Goal: Task Accomplishment & Management: Complete application form

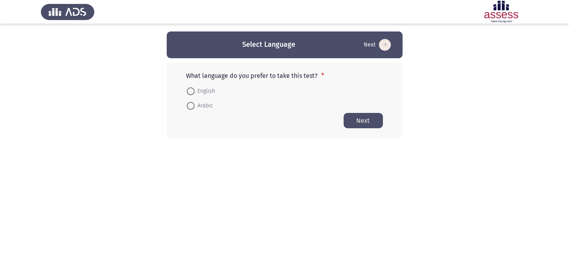
click at [205, 88] on span "English" at bounding box center [205, 91] width 21 height 9
click at [195, 88] on input "English" at bounding box center [191, 91] width 8 height 8
radio input "true"
click at [363, 117] on button "Next" at bounding box center [363, 119] width 39 height 15
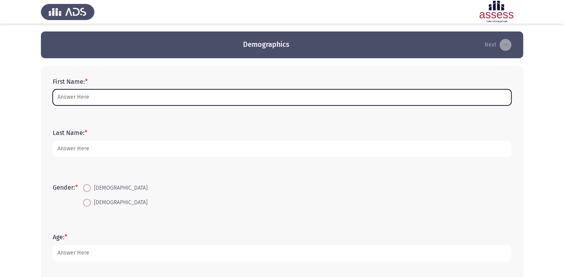
click at [261, 103] on input "First Name: *" at bounding box center [282, 97] width 459 height 16
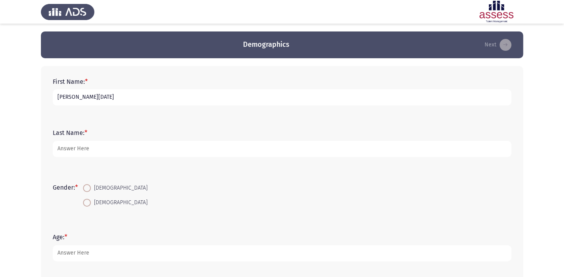
type input "[PERSON_NAME][DATE]"
type input "297010202104998"
click at [91, 206] on label "[DEMOGRAPHIC_DATA]" at bounding box center [115, 202] width 65 height 9
click at [91, 206] on input "[DEMOGRAPHIC_DATA]" at bounding box center [87, 203] width 8 height 8
radio input "true"
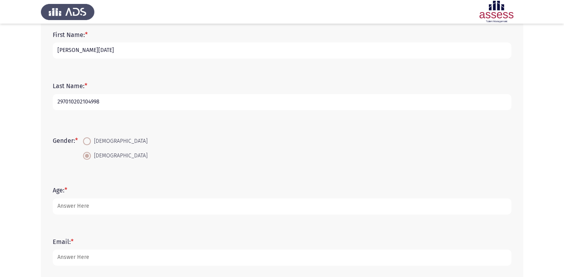
scroll to position [71, 0]
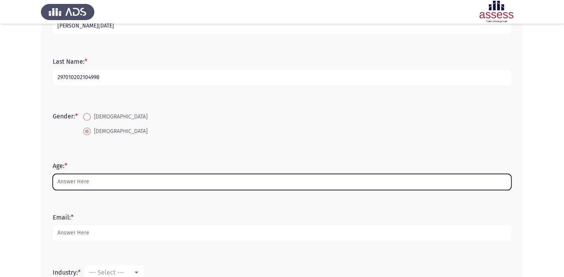
click at [112, 175] on input "Age: *" at bounding box center [282, 182] width 459 height 16
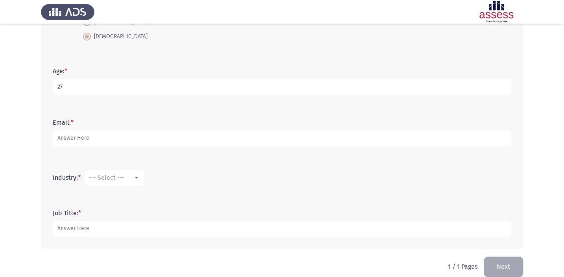
scroll to position [177, 0]
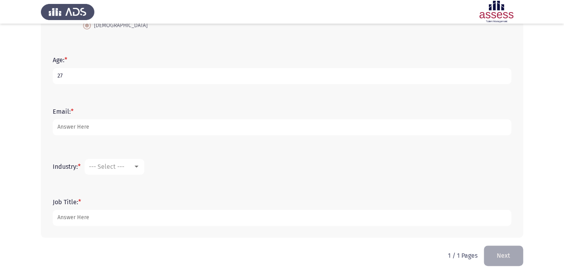
type input "27"
click at [139, 106] on div "Email: *" at bounding box center [282, 121] width 466 height 35
click at [136, 116] on form "Email: *" at bounding box center [282, 122] width 459 height 28
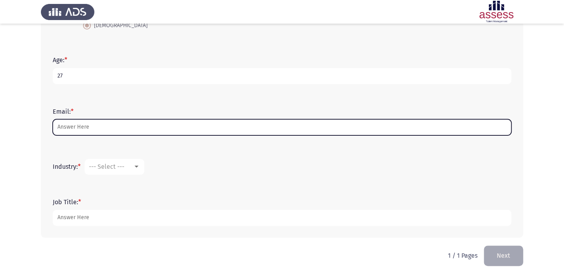
click at [140, 124] on input "Email: *" at bounding box center [282, 127] width 459 height 16
type input "غ"
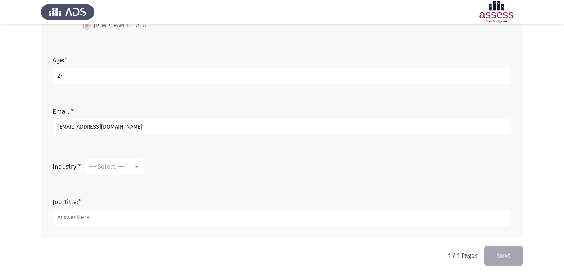
type input "[EMAIL_ADDRESS][DOMAIN_NAME]"
click at [126, 159] on mat-select "--- Select ---" at bounding box center [115, 167] width 60 height 16
click at [123, 160] on mat-select "--- Select ---" at bounding box center [115, 167] width 60 height 16
click at [124, 168] on span "--- Select ---" at bounding box center [106, 166] width 35 height 7
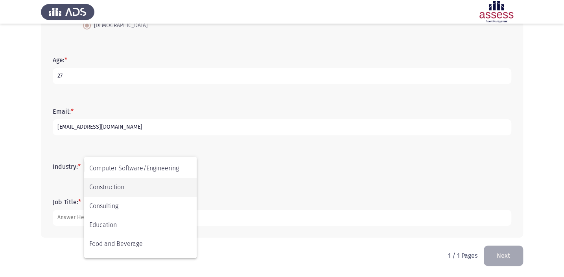
scroll to position [71, 0]
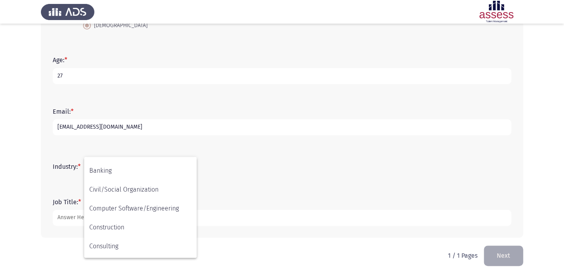
click at [157, 138] on div at bounding box center [282, 138] width 564 height 277
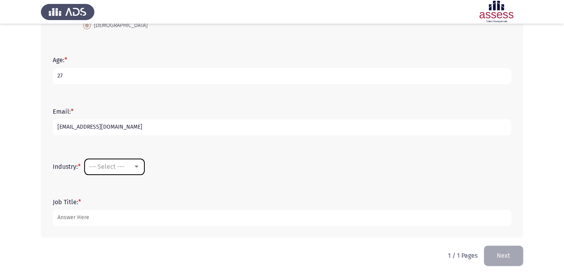
click at [120, 169] on span "--- Select ---" at bounding box center [106, 166] width 35 height 7
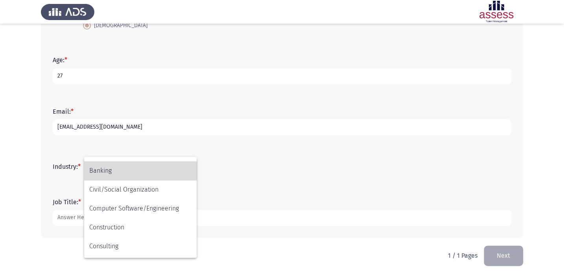
click at [114, 170] on span "Banking" at bounding box center [140, 170] width 102 height 19
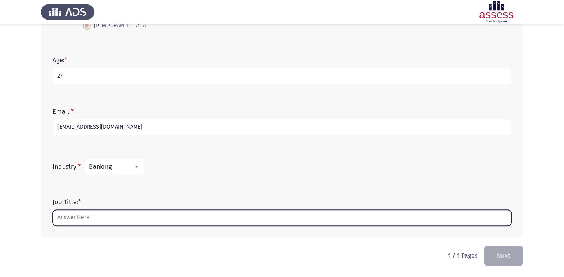
click at [80, 216] on input "Job Title: *" at bounding box center [282, 218] width 459 height 16
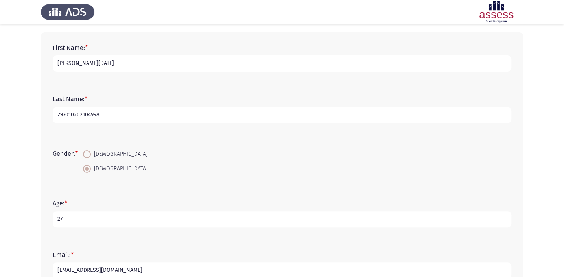
scroll to position [0, 0]
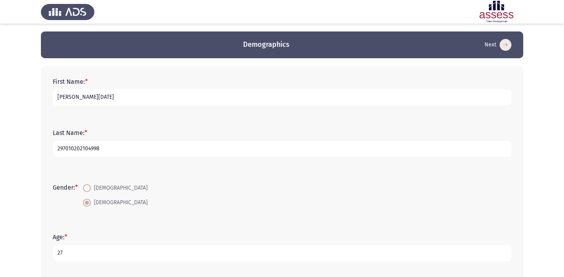
type input "Financial Analyst"
click at [117, 143] on input "297010202104998" at bounding box center [282, 149] width 459 height 16
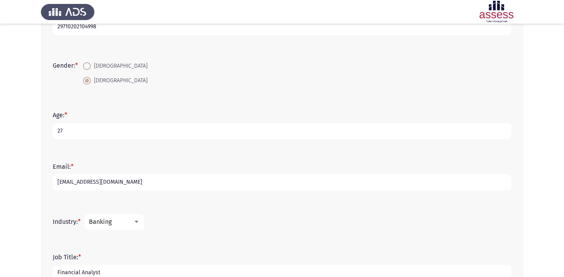
scroll to position [177, 0]
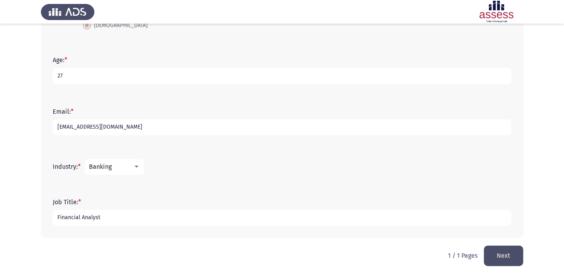
type input "29710202104998"
click at [503, 258] on button "Next" at bounding box center [503, 255] width 39 height 20
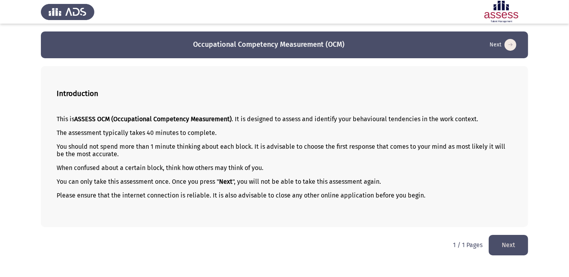
click at [516, 244] on button "Next" at bounding box center [508, 245] width 39 height 20
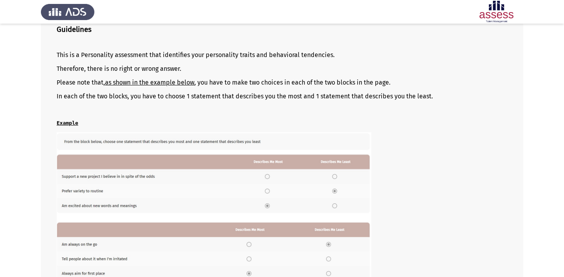
scroll to position [64, 0]
drag, startPoint x: 192, startPoint y: 94, endPoint x: 304, endPoint y: 98, distance: 111.4
click at [303, 98] on p "In each of the two blocks, you have to choose 1 statement that describes you th…" at bounding box center [282, 96] width 451 height 7
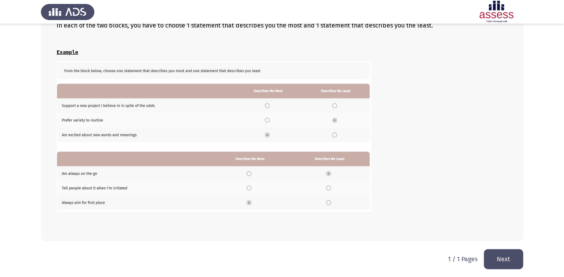
click at [509, 257] on button "Next" at bounding box center [503, 259] width 39 height 20
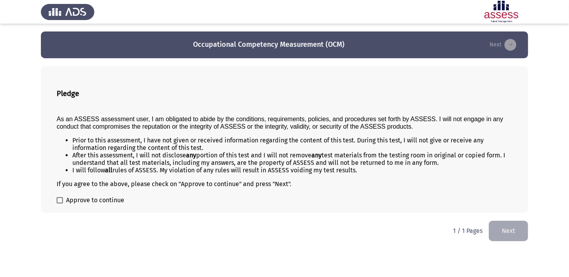
click at [57, 197] on span at bounding box center [60, 200] width 6 height 6
click at [59, 203] on input "Approve to continue" at bounding box center [59, 203] width 0 height 0
checkbox input "true"
click at [505, 221] on button "Next" at bounding box center [508, 231] width 39 height 20
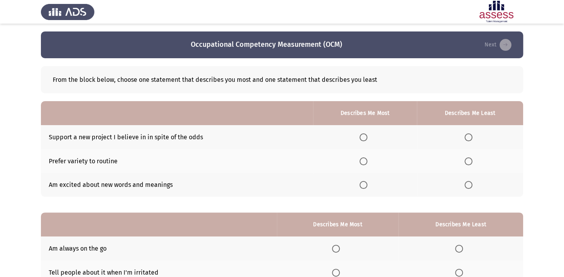
scroll to position [35, 0]
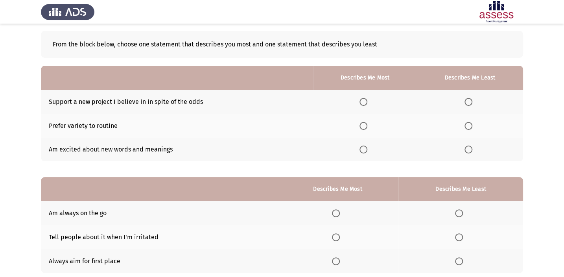
click at [363, 100] on span "Select an option" at bounding box center [363, 102] width 8 height 8
click at [363, 100] on input "Select an option" at bounding box center [363, 102] width 8 height 8
click at [467, 123] on span "Select an option" at bounding box center [468, 126] width 8 height 8
click at [467, 123] on input "Select an option" at bounding box center [468, 126] width 8 height 8
click at [363, 124] on span "Select an option" at bounding box center [363, 126] width 8 height 8
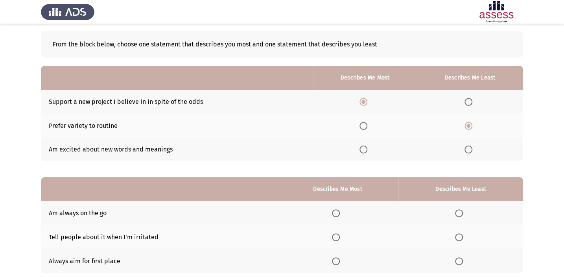
click at [363, 124] on input "Select an option" at bounding box center [363, 126] width 8 height 8
click at [465, 104] on span "Select an option" at bounding box center [468, 102] width 8 height 8
click at [465, 104] on input "Select an option" at bounding box center [468, 102] width 8 height 8
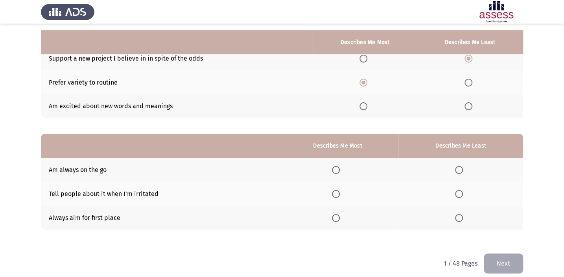
scroll to position [85, 0]
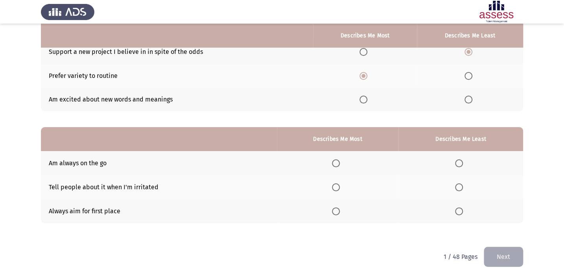
click at [331, 164] on th at bounding box center [338, 163] width 122 height 24
click at [334, 208] on span "Select an option" at bounding box center [336, 211] width 8 height 8
click at [334, 208] on input "Select an option" at bounding box center [336, 211] width 8 height 8
click at [459, 160] on span "Select an option" at bounding box center [459, 163] width 8 height 8
click at [459, 160] on input "Select an option" at bounding box center [459, 163] width 8 height 8
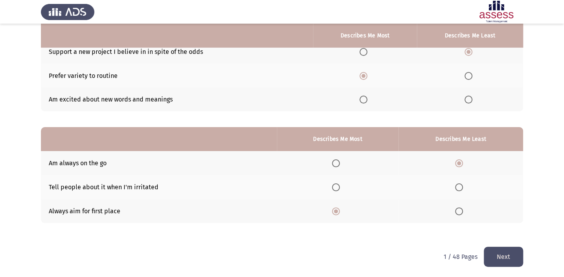
click at [516, 255] on button "Next" at bounding box center [503, 257] width 39 height 20
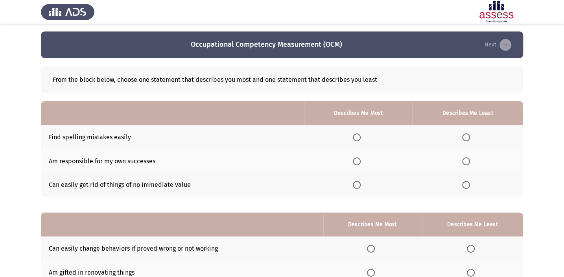
click at [356, 162] on span "Select an option" at bounding box center [357, 161] width 8 height 8
click at [356, 162] on input "Select an option" at bounding box center [357, 161] width 8 height 8
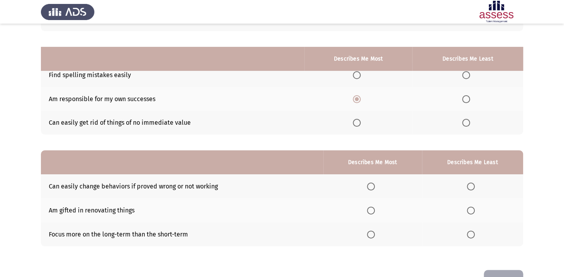
scroll to position [50, 0]
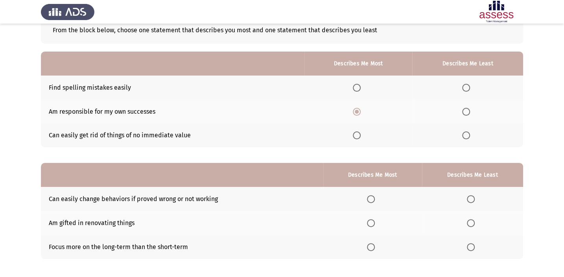
click at [464, 137] on span "Select an option" at bounding box center [466, 135] width 8 height 8
click at [464, 137] on input "Select an option" at bounding box center [466, 135] width 8 height 8
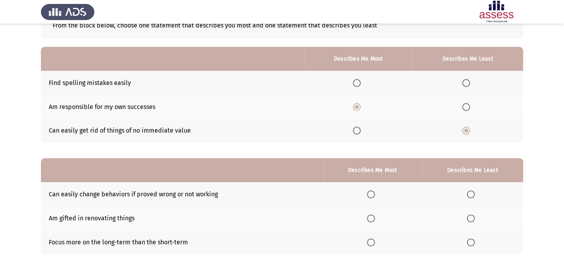
scroll to position [85, 0]
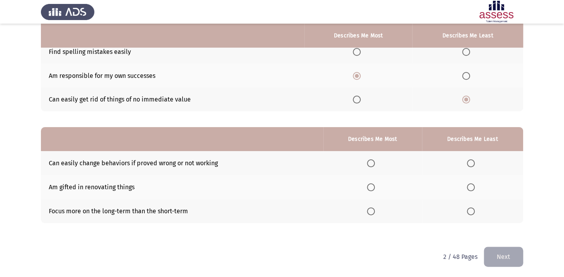
click at [375, 164] on span "Select an option" at bounding box center [371, 163] width 8 height 8
click at [375, 164] on input "Select an option" at bounding box center [371, 163] width 8 height 8
click at [371, 208] on span "Select an option" at bounding box center [371, 211] width 8 height 8
click at [371, 208] on input "Select an option" at bounding box center [371, 211] width 8 height 8
click at [470, 160] on span "Select an option" at bounding box center [471, 163] width 8 height 8
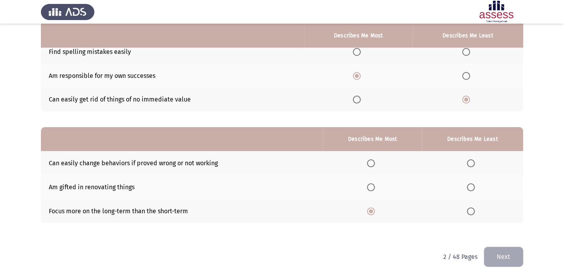
click at [470, 160] on input "Select an option" at bounding box center [471, 163] width 8 height 8
click at [495, 253] on button "Next" at bounding box center [503, 257] width 39 height 20
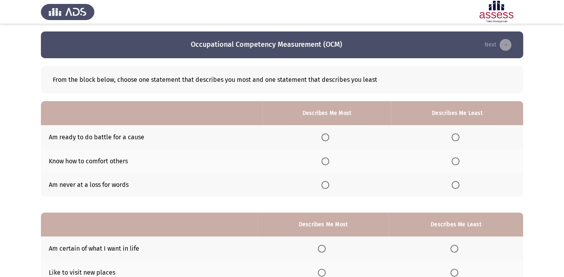
click at [326, 166] on th at bounding box center [326, 161] width 129 height 24
click at [330, 165] on th at bounding box center [326, 161] width 129 height 24
click at [328, 163] on span "Select an option" at bounding box center [325, 161] width 8 height 8
click at [328, 163] on input "Select an option" at bounding box center [325, 161] width 8 height 8
click at [457, 135] on span "Select an option" at bounding box center [456, 137] width 8 height 8
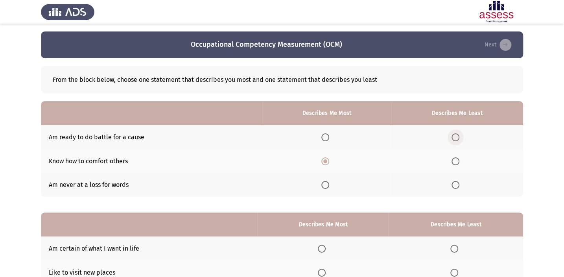
click at [457, 135] on input "Select an option" at bounding box center [456, 137] width 8 height 8
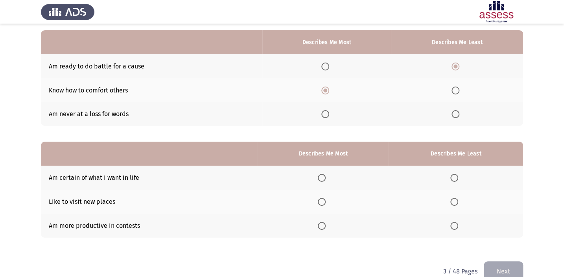
scroll to position [71, 0]
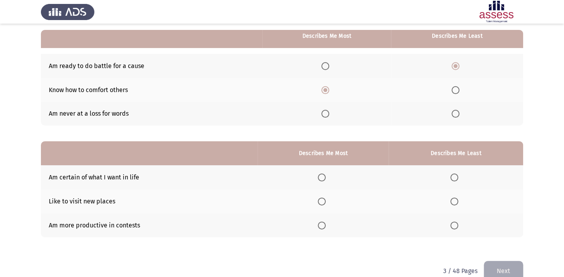
click at [455, 171] on th at bounding box center [456, 177] width 135 height 24
click at [452, 175] on span "Select an option" at bounding box center [454, 177] width 8 height 8
click at [452, 175] on input "Select an option" at bounding box center [454, 177] width 8 height 8
click at [323, 199] on span "Select an option" at bounding box center [322, 201] width 8 height 8
click at [323, 199] on input "Select an option" at bounding box center [322, 201] width 8 height 8
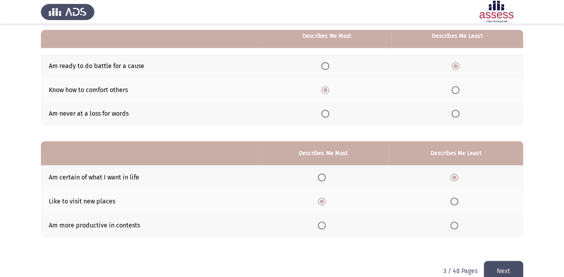
click at [507, 264] on button "Next" at bounding box center [503, 271] width 39 height 20
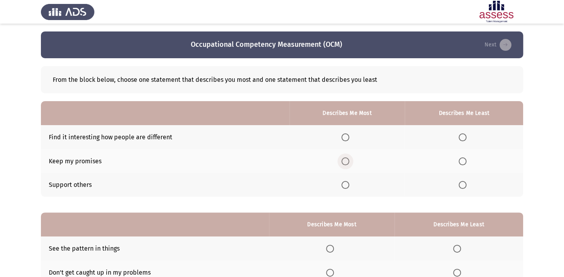
click at [346, 161] on span "Select an option" at bounding box center [345, 161] width 8 height 8
click at [346, 161] on input "Select an option" at bounding box center [345, 161] width 8 height 8
click at [463, 136] on span "Select an option" at bounding box center [463, 137] width 8 height 8
click at [463, 136] on input "Select an option" at bounding box center [463, 137] width 8 height 8
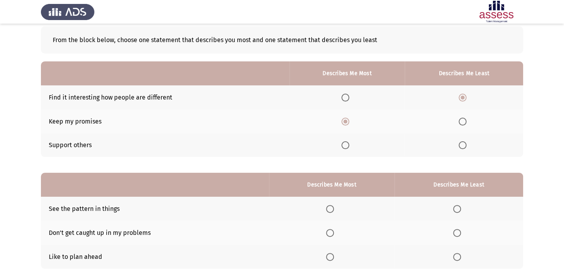
scroll to position [71, 0]
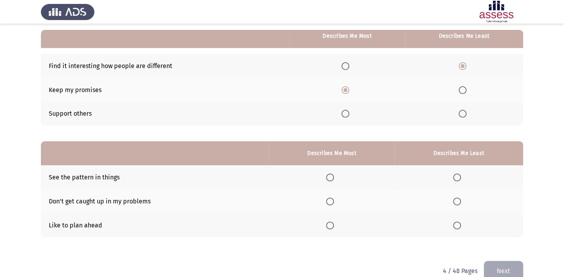
click at [328, 226] on span "Select an option" at bounding box center [330, 225] width 8 height 8
click at [328, 226] on input "Select an option" at bounding box center [330, 225] width 8 height 8
click at [457, 200] on span "Select an option" at bounding box center [457, 201] width 8 height 8
click at [457, 200] on input "Select an option" at bounding box center [457, 201] width 8 height 8
click at [495, 267] on button "Next" at bounding box center [503, 271] width 39 height 20
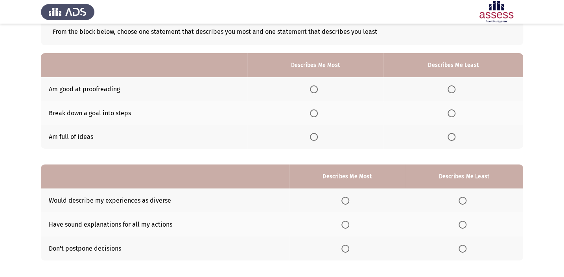
scroll to position [35, 0]
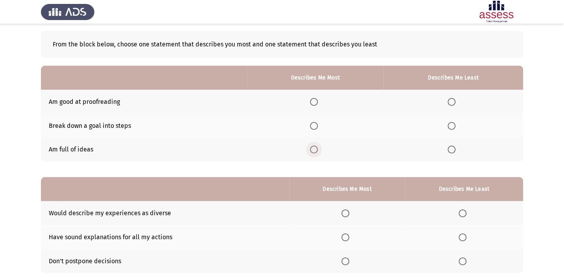
click at [315, 147] on span "Select an option" at bounding box center [314, 150] width 8 height 8
click at [315, 147] on input "Select an option" at bounding box center [314, 150] width 8 height 8
click at [449, 103] on span "Select an option" at bounding box center [452, 102] width 8 height 8
click at [449, 103] on input "Select an option" at bounding box center [452, 102] width 8 height 8
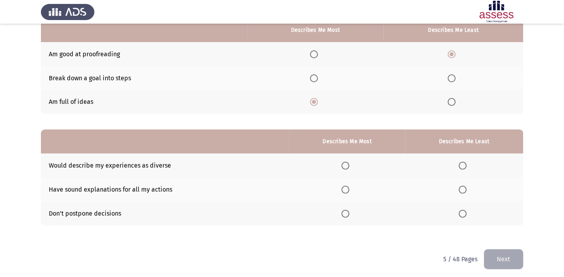
scroll to position [85, 0]
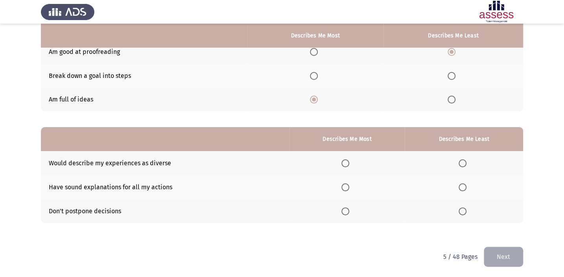
click at [346, 209] on span "Select an option" at bounding box center [345, 211] width 8 height 8
click at [346, 209] on input "Select an option" at bounding box center [345, 211] width 8 height 8
click at [463, 163] on span "Select an option" at bounding box center [463, 163] width 8 height 8
click at [463, 163] on input "Select an option" at bounding box center [463, 163] width 8 height 8
click at [501, 261] on button "Next" at bounding box center [503, 257] width 39 height 20
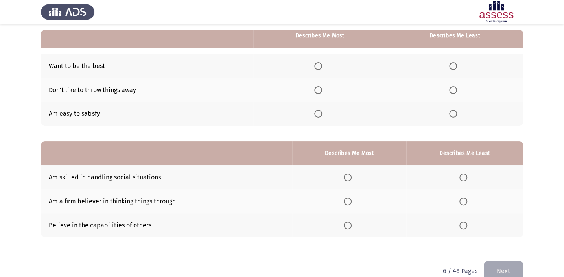
scroll to position [35, 0]
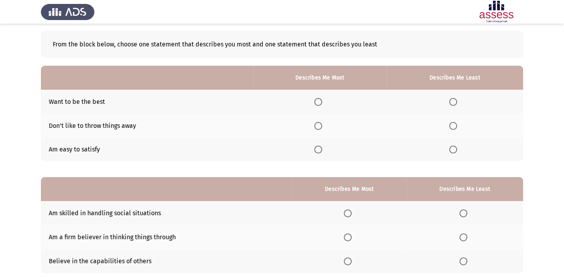
click at [316, 96] on th at bounding box center [319, 102] width 133 height 24
click at [325, 102] on label "Select an option" at bounding box center [319, 102] width 11 height 8
click at [322, 102] on input "Select an option" at bounding box center [318, 102] width 8 height 8
click at [455, 146] on span "Select an option" at bounding box center [453, 150] width 8 height 8
click at [455, 146] on input "Select an option" at bounding box center [453, 150] width 8 height 8
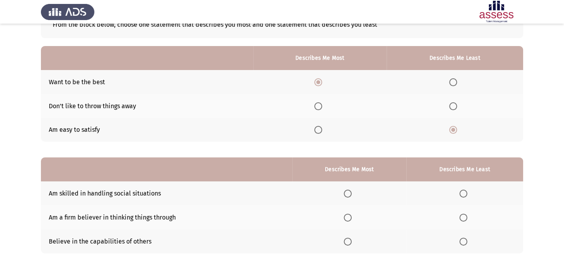
scroll to position [85, 0]
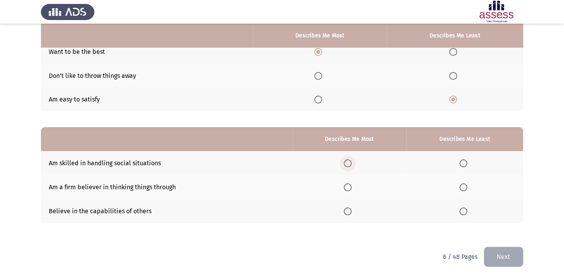
click at [350, 164] on span "Select an option" at bounding box center [348, 163] width 8 height 8
click at [350, 164] on input "Select an option" at bounding box center [348, 163] width 8 height 8
click at [464, 208] on span "Select an option" at bounding box center [463, 211] width 8 height 8
click at [464, 208] on input "Select an option" at bounding box center [463, 211] width 8 height 8
click at [500, 260] on button "Next" at bounding box center [503, 257] width 39 height 20
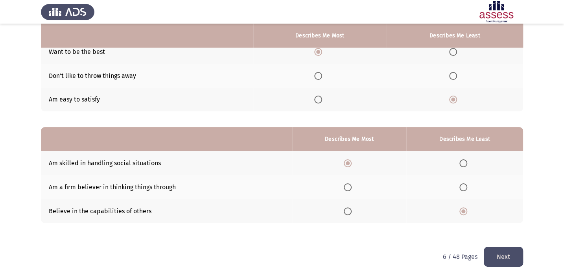
scroll to position [0, 0]
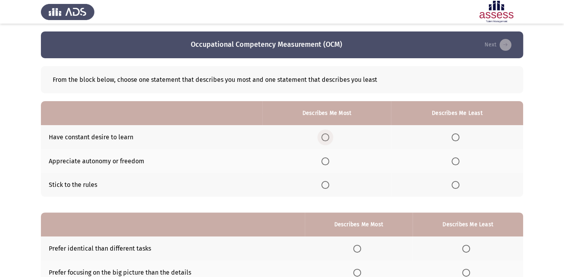
click at [330, 140] on label "Select an option" at bounding box center [326, 137] width 11 height 8
click at [329, 140] on input "Select an option" at bounding box center [325, 137] width 8 height 8
click at [454, 159] on span "Select an option" at bounding box center [456, 161] width 8 height 8
click at [454, 159] on input "Select an option" at bounding box center [456, 161] width 8 height 8
click at [454, 186] on span "Select an option" at bounding box center [456, 185] width 8 height 8
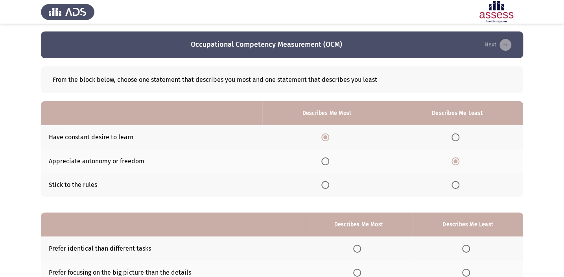
click at [454, 186] on input "Select an option" at bounding box center [456, 185] width 8 height 8
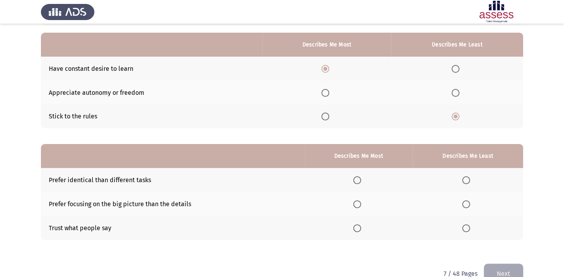
scroll to position [71, 0]
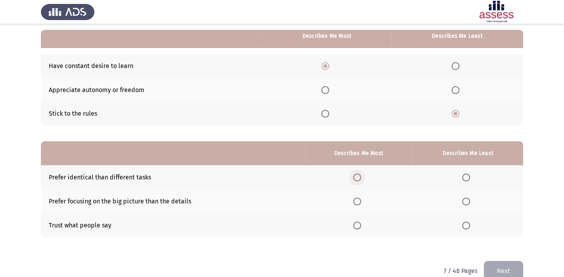
click at [361, 176] on span "Select an option" at bounding box center [357, 177] width 8 height 8
click at [361, 176] on input "Select an option" at bounding box center [357, 177] width 8 height 8
click at [354, 196] on th at bounding box center [359, 201] width 108 height 24
click at [468, 224] on span "Select an option" at bounding box center [466, 225] width 8 height 8
click at [468, 224] on input "Select an option" at bounding box center [466, 225] width 8 height 8
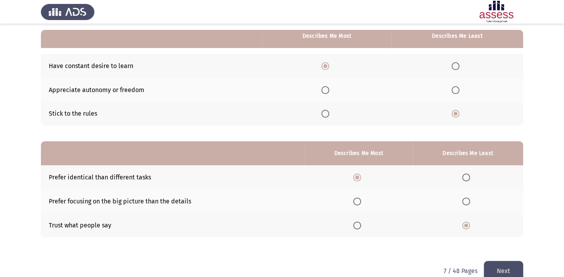
click at [361, 199] on span "Select an option" at bounding box center [357, 201] width 8 height 8
click at [361, 199] on input "Select an option" at bounding box center [357, 201] width 8 height 8
click at [512, 261] on button "Next" at bounding box center [503, 271] width 39 height 20
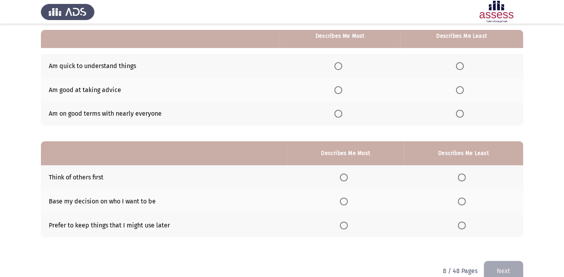
click at [341, 69] on span "Select an option" at bounding box center [338, 66] width 8 height 8
click at [341, 69] on input "Select an option" at bounding box center [338, 66] width 8 height 8
click at [339, 87] on span "Select an option" at bounding box center [338, 90] width 8 height 8
click at [339, 87] on input "Select an option" at bounding box center [338, 90] width 8 height 8
click at [457, 116] on span "Select an option" at bounding box center [460, 114] width 8 height 8
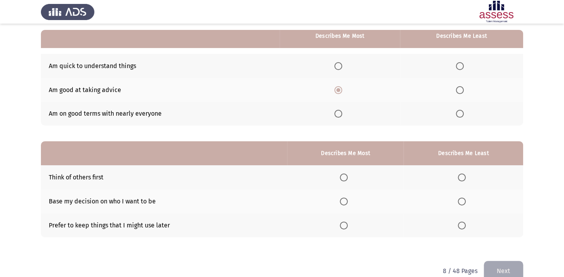
click at [457, 116] on input "Select an option" at bounding box center [460, 114] width 8 height 8
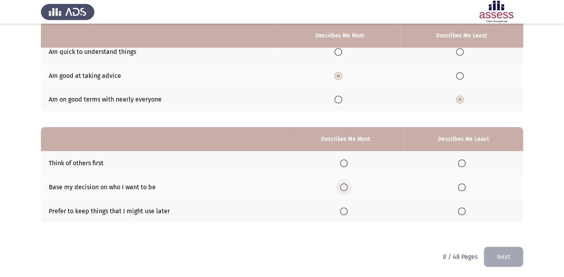
click at [345, 184] on span "Select an option" at bounding box center [344, 187] width 8 height 8
click at [345, 184] on input "Select an option" at bounding box center [344, 187] width 8 height 8
click at [463, 204] on th at bounding box center [464, 211] width 120 height 24
click at [467, 213] on label "Select an option" at bounding box center [463, 211] width 11 height 8
click at [466, 213] on input "Select an option" at bounding box center [462, 211] width 8 height 8
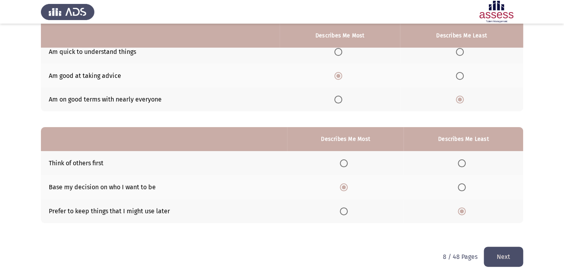
click at [503, 260] on button "Next" at bounding box center [503, 257] width 39 height 20
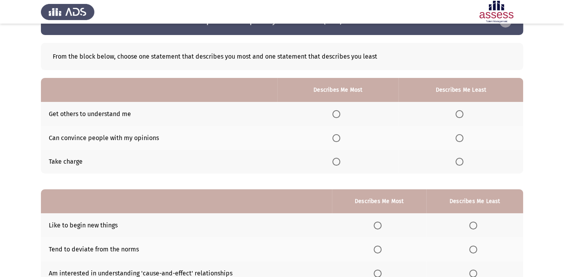
scroll to position [35, 0]
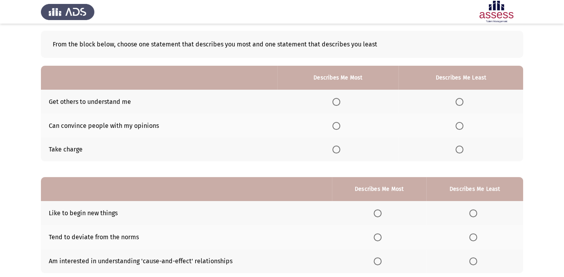
click at [337, 106] on th at bounding box center [338, 102] width 122 height 24
click at [459, 118] on th at bounding box center [460, 126] width 125 height 24
click at [452, 122] on th at bounding box center [460, 126] width 125 height 24
click at [459, 124] on span "Select an option" at bounding box center [459, 126] width 8 height 8
click at [459, 124] on input "Select an option" at bounding box center [459, 126] width 8 height 8
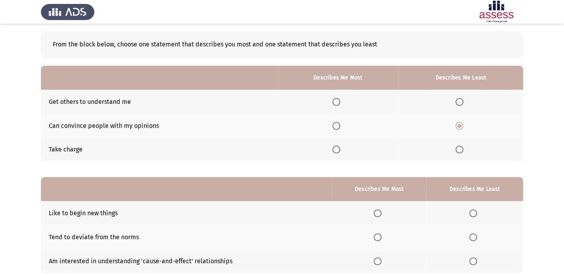
click at [338, 101] on span "Select an option" at bounding box center [336, 102] width 8 height 8
click at [338, 101] on input "Select an option" at bounding box center [336, 102] width 8 height 8
click at [336, 150] on span "Select an option" at bounding box center [336, 150] width 8 height 8
click at [336, 150] on input "Select an option" at bounding box center [336, 150] width 8 height 8
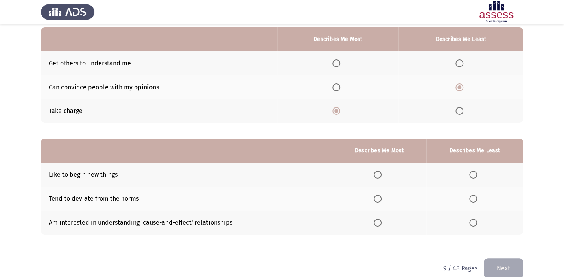
scroll to position [85, 0]
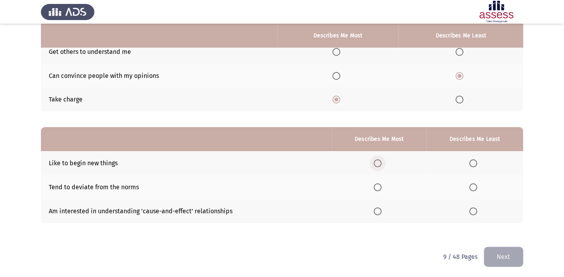
click at [376, 162] on span "Select an option" at bounding box center [378, 163] width 8 height 8
click at [376, 162] on input "Select an option" at bounding box center [378, 163] width 8 height 8
click at [380, 184] on span "Select an option" at bounding box center [378, 187] width 8 height 8
click at [380, 184] on input "Select an option" at bounding box center [378, 187] width 8 height 8
click at [471, 210] on span "Select an option" at bounding box center [473, 211] width 8 height 8
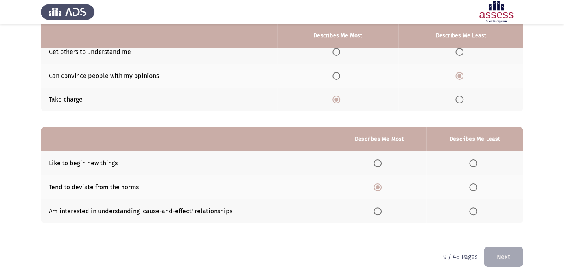
click at [471, 210] on input "Select an option" at bounding box center [473, 211] width 8 height 8
click at [515, 257] on button "Next" at bounding box center [503, 257] width 39 height 20
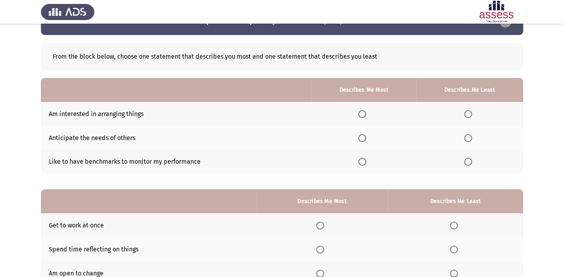
scroll to position [35, 0]
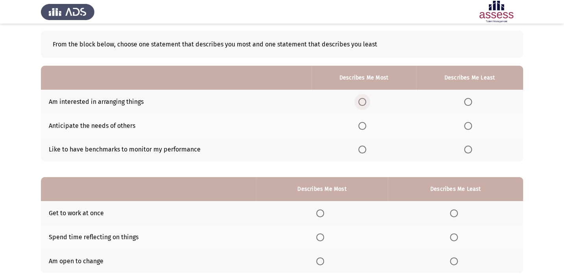
click at [362, 102] on span "Select an option" at bounding box center [362, 102] width 0 height 0
click at [364, 101] on input "Select an option" at bounding box center [362, 102] width 8 height 8
click at [468, 147] on span "Select an option" at bounding box center [468, 150] width 8 height 8
click at [468, 147] on input "Select an option" at bounding box center [468, 150] width 8 height 8
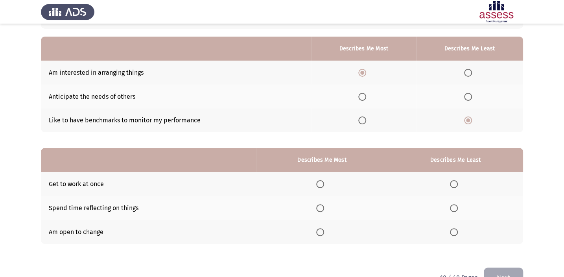
scroll to position [50, 0]
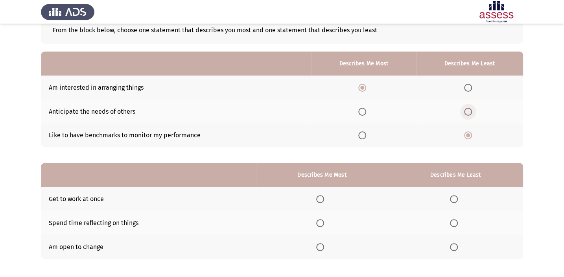
click at [465, 114] on span "Select an option" at bounding box center [468, 112] width 8 height 8
click at [465, 114] on input "Select an option" at bounding box center [468, 112] width 8 height 8
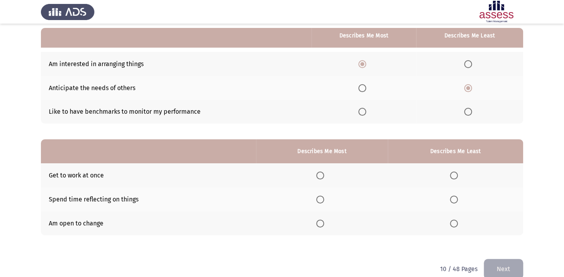
scroll to position [85, 0]
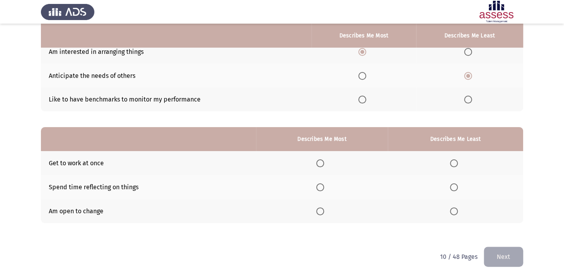
click at [324, 186] on span "Select an option" at bounding box center [320, 187] width 8 height 8
click at [324, 186] on input "Select an option" at bounding box center [320, 187] width 8 height 8
click at [457, 159] on span "Select an option" at bounding box center [454, 163] width 8 height 8
click at [457, 159] on input "Select an option" at bounding box center [454, 163] width 8 height 8
click at [490, 257] on button "Next" at bounding box center [503, 257] width 39 height 20
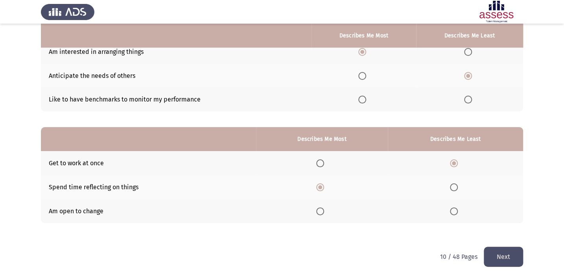
scroll to position [0, 0]
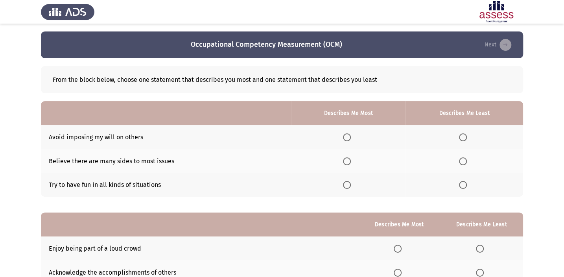
click at [342, 134] on th at bounding box center [348, 137] width 114 height 24
click at [343, 138] on th at bounding box center [348, 137] width 114 height 24
click at [350, 136] on span "Select an option" at bounding box center [347, 137] width 8 height 8
click at [350, 136] on input "Select an option" at bounding box center [347, 137] width 8 height 8
click at [460, 178] on th at bounding box center [464, 185] width 118 height 24
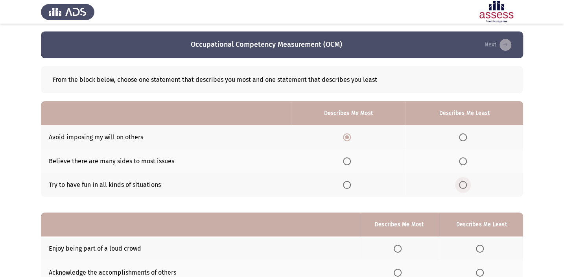
click at [459, 181] on span "Select an option" at bounding box center [463, 185] width 8 height 8
click at [459, 181] on input "Select an option" at bounding box center [463, 185] width 8 height 8
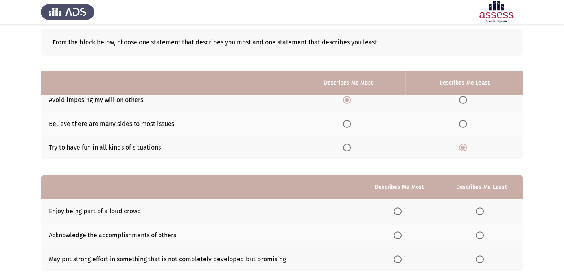
scroll to position [85, 0]
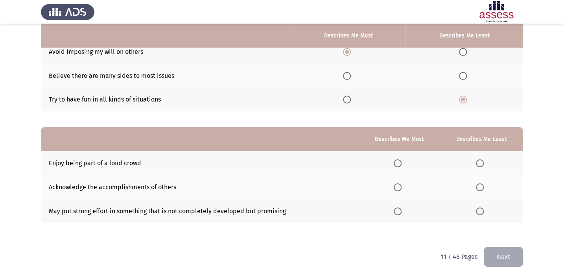
click at [394, 161] on th at bounding box center [399, 163] width 81 height 24
click at [395, 161] on span "Select an option" at bounding box center [398, 163] width 8 height 8
click at [395, 161] on input "Select an option" at bounding box center [398, 163] width 8 height 8
click at [399, 210] on span "Select an option" at bounding box center [398, 211] width 8 height 8
click at [399, 210] on input "Select an option" at bounding box center [398, 211] width 8 height 8
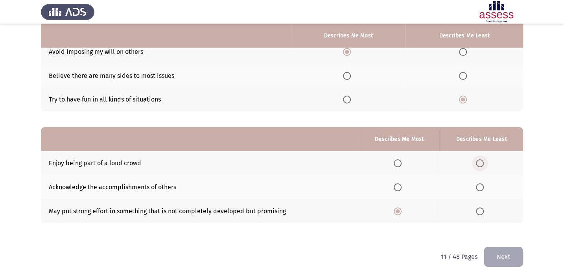
click at [479, 162] on span "Select an option" at bounding box center [480, 163] width 8 height 8
click at [479, 162] on input "Select an option" at bounding box center [480, 163] width 8 height 8
click at [496, 260] on button "Next" at bounding box center [503, 257] width 39 height 20
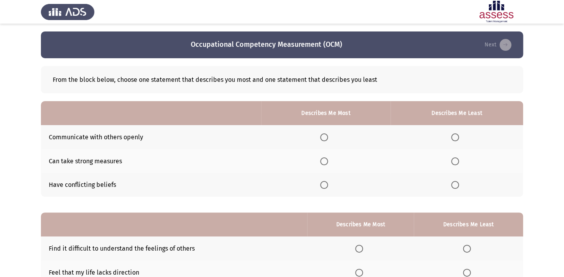
click at [459, 134] on span "Select an option" at bounding box center [455, 137] width 8 height 8
click at [459, 134] on input "Select an option" at bounding box center [455, 137] width 8 height 8
click at [327, 180] on th at bounding box center [325, 185] width 129 height 24
click at [323, 184] on span "Select an option" at bounding box center [324, 185] width 8 height 8
click at [323, 184] on input "Select an option" at bounding box center [324, 185] width 8 height 8
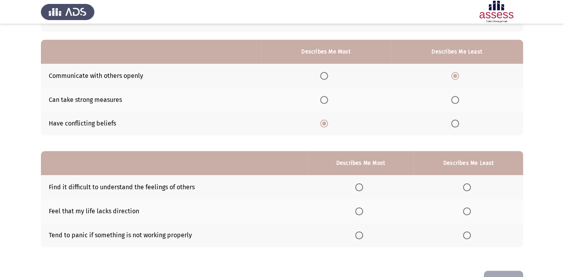
scroll to position [71, 0]
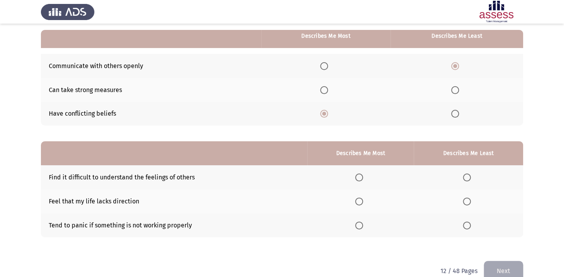
click at [463, 178] on span "Select an option" at bounding box center [467, 177] width 8 height 8
click at [463, 178] on input "Select an option" at bounding box center [467, 177] width 8 height 8
click at [366, 201] on label "Select an option" at bounding box center [360, 201] width 11 height 8
click at [363, 201] on input "Select an option" at bounding box center [359, 201] width 8 height 8
click at [359, 223] on span "Select an option" at bounding box center [359, 225] width 8 height 8
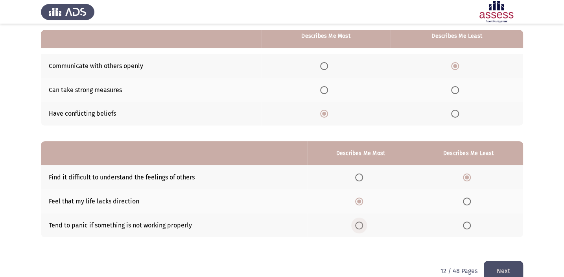
click at [359, 223] on input "Select an option" at bounding box center [359, 225] width 8 height 8
click at [505, 267] on button "Next" at bounding box center [503, 271] width 39 height 20
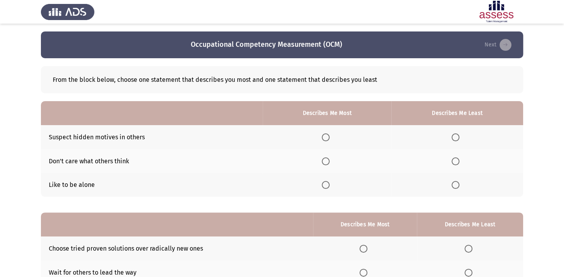
scroll to position [35, 0]
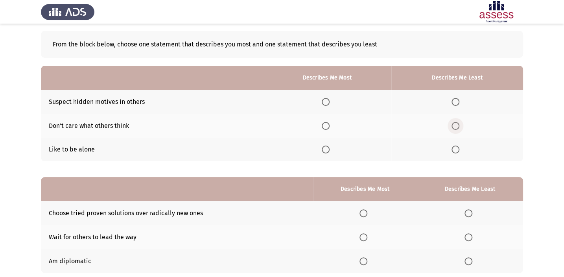
click at [456, 124] on span "Select an option" at bounding box center [456, 126] width 8 height 8
click at [456, 124] on input "Select an option" at bounding box center [456, 126] width 8 height 8
click at [332, 104] on label "Select an option" at bounding box center [327, 102] width 11 height 8
click at [330, 104] on input "Select an option" at bounding box center [326, 102] width 8 height 8
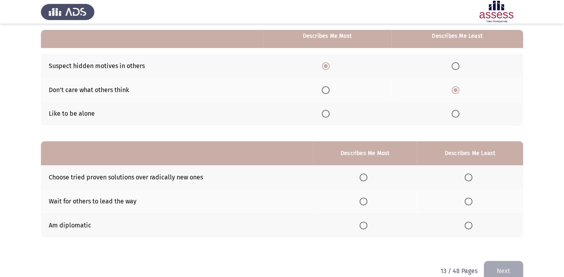
click at [363, 225] on span "Select an option" at bounding box center [363, 225] width 0 height 0
click at [365, 224] on input "Select an option" at bounding box center [363, 225] width 8 height 8
click at [360, 197] on th at bounding box center [364, 201] width 103 height 24
click at [362, 199] on span "Select an option" at bounding box center [363, 201] width 8 height 8
click at [362, 199] on input "Select an option" at bounding box center [363, 201] width 8 height 8
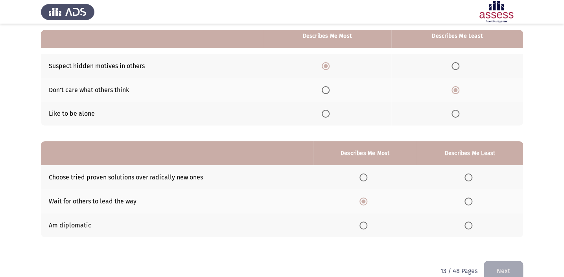
click at [474, 230] on th at bounding box center [470, 225] width 106 height 24
click at [476, 223] on th at bounding box center [470, 225] width 106 height 24
click at [470, 227] on span "Select an option" at bounding box center [468, 225] width 8 height 8
click at [470, 227] on input "Select an option" at bounding box center [468, 225] width 8 height 8
click at [492, 266] on button "Next" at bounding box center [503, 271] width 39 height 20
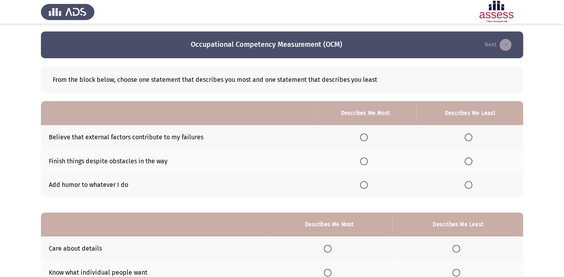
scroll to position [35, 0]
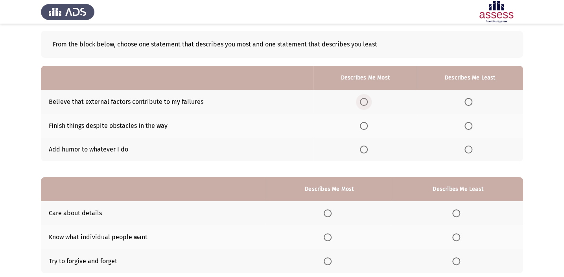
click at [365, 98] on span "Select an option" at bounding box center [364, 102] width 8 height 8
click at [365, 98] on input "Select an option" at bounding box center [364, 102] width 8 height 8
click at [364, 123] on span "Select an option" at bounding box center [364, 126] width 8 height 8
click at [364, 123] on input "Select an option" at bounding box center [364, 126] width 8 height 8
click at [467, 101] on span "Select an option" at bounding box center [468, 102] width 8 height 8
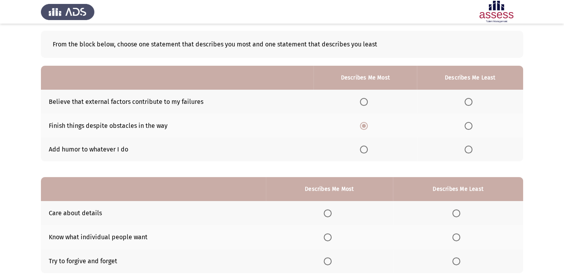
click at [467, 101] on input "Select an option" at bounding box center [468, 102] width 8 height 8
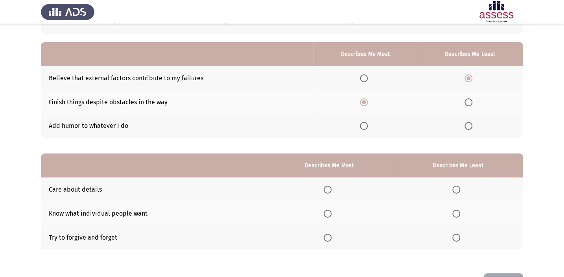
scroll to position [85, 0]
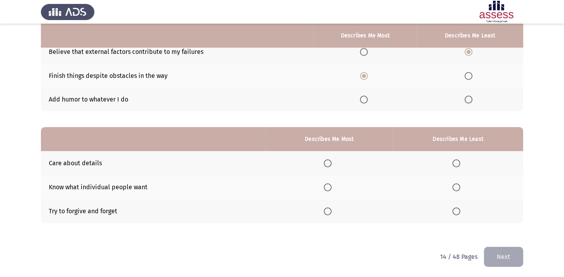
click at [459, 164] on span "Select an option" at bounding box center [456, 163] width 8 height 8
click at [459, 164] on input "Select an option" at bounding box center [456, 163] width 8 height 8
click at [328, 209] on span "Select an option" at bounding box center [328, 211] width 8 height 8
click at [328, 209] on input "Select an option" at bounding box center [328, 211] width 8 height 8
click at [503, 264] on button "Next" at bounding box center [503, 257] width 39 height 20
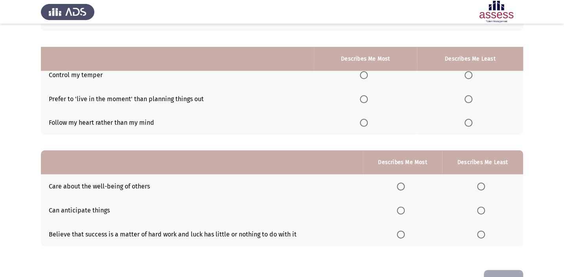
scroll to position [50, 0]
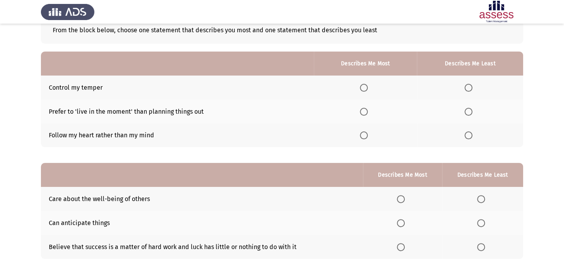
click at [472, 84] on span "Select an option" at bounding box center [468, 88] width 8 height 8
click at [472, 84] on input "Select an option" at bounding box center [468, 88] width 8 height 8
click at [365, 130] on th at bounding box center [365, 135] width 103 height 24
click at [365, 133] on span "Select an option" at bounding box center [364, 135] width 8 height 8
click at [365, 133] on input "Select an option" at bounding box center [364, 135] width 8 height 8
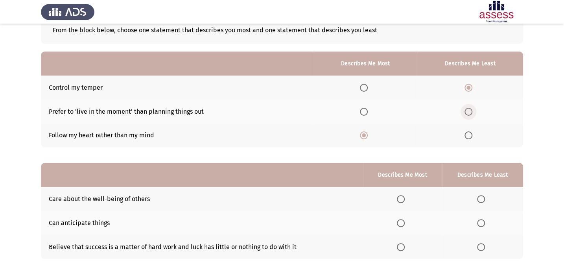
click at [469, 109] on span "Select an option" at bounding box center [468, 112] width 8 height 8
click at [469, 109] on input "Select an option" at bounding box center [468, 112] width 8 height 8
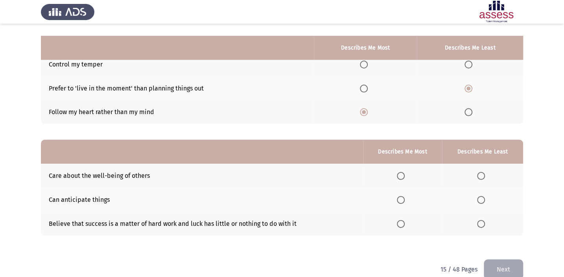
scroll to position [85, 0]
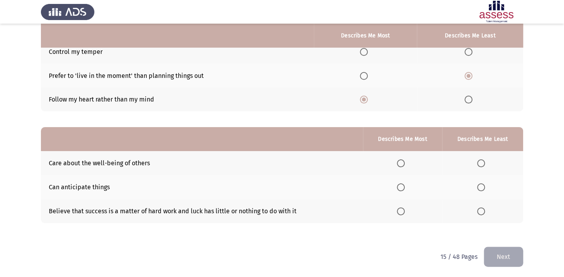
click at [399, 184] on span "Select an option" at bounding box center [401, 187] width 8 height 8
click at [399, 184] on input "Select an option" at bounding box center [401, 187] width 8 height 8
click at [494, 204] on th at bounding box center [482, 211] width 81 height 24
click at [481, 212] on span "Select an option" at bounding box center [481, 211] width 8 height 8
click at [481, 212] on input "Select an option" at bounding box center [481, 211] width 8 height 8
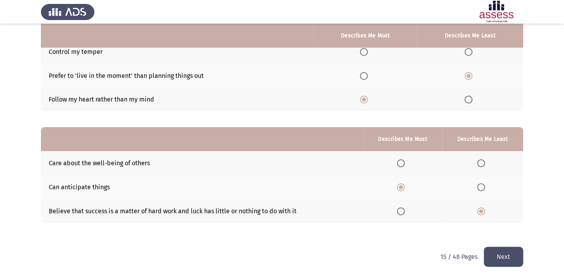
click at [506, 261] on button "Next" at bounding box center [503, 257] width 39 height 20
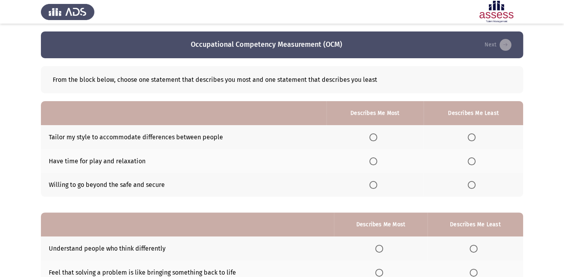
scroll to position [35, 0]
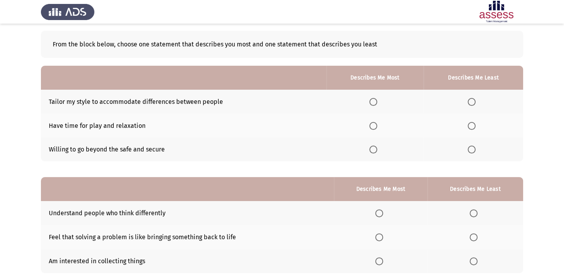
click at [375, 100] on span "Select an option" at bounding box center [373, 102] width 8 height 8
click at [375, 100] on input "Select an option" at bounding box center [373, 102] width 8 height 8
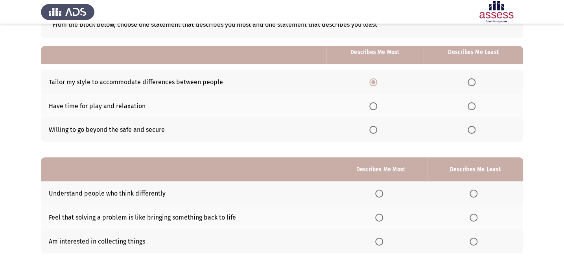
scroll to position [71, 0]
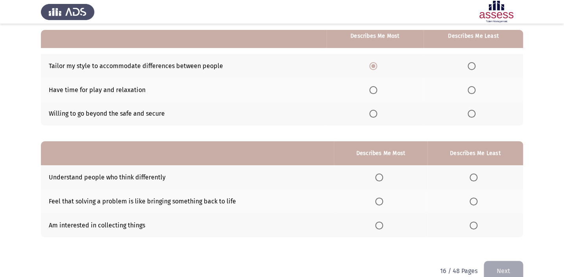
click at [467, 90] on th at bounding box center [474, 90] width 100 height 24
click at [470, 89] on span "Select an option" at bounding box center [472, 90] width 8 height 8
click at [470, 89] on input "Select an option" at bounding box center [472, 90] width 8 height 8
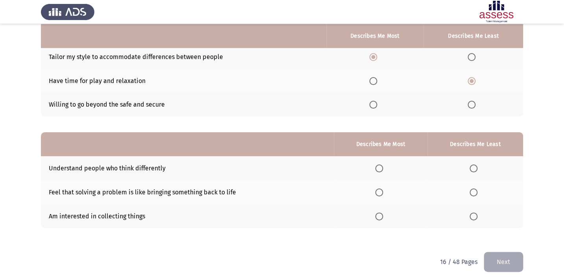
scroll to position [85, 0]
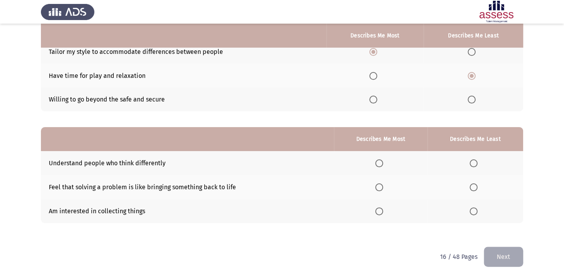
click at [385, 163] on label "Select an option" at bounding box center [380, 163] width 11 height 8
click at [383, 163] on input "Select an option" at bounding box center [379, 163] width 8 height 8
click at [474, 211] on span "Select an option" at bounding box center [474, 211] width 0 height 0
click at [474, 210] on input "Select an option" at bounding box center [474, 211] width 8 height 8
click at [509, 252] on button "Next" at bounding box center [503, 257] width 39 height 20
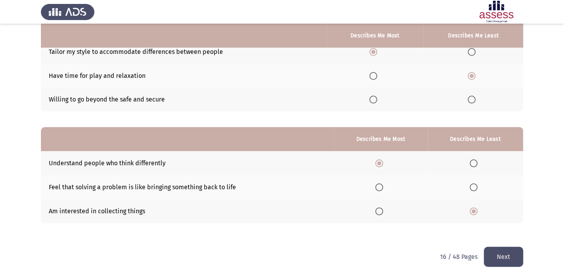
scroll to position [0, 0]
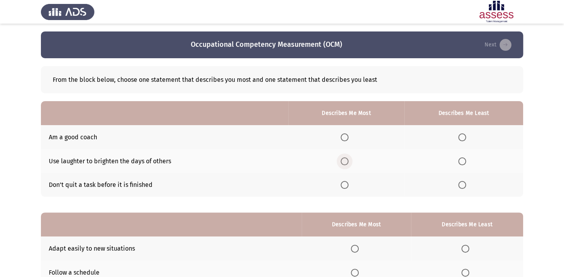
click at [344, 161] on span "Select an option" at bounding box center [345, 161] width 8 height 8
click at [344, 161] on input "Select an option" at bounding box center [345, 161] width 8 height 8
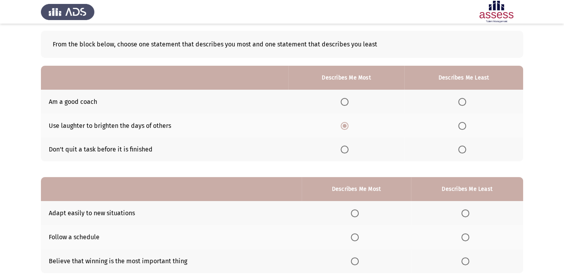
click at [461, 101] on span "Select an option" at bounding box center [462, 102] width 8 height 8
click at [461, 101] on input "Select an option" at bounding box center [462, 102] width 8 height 8
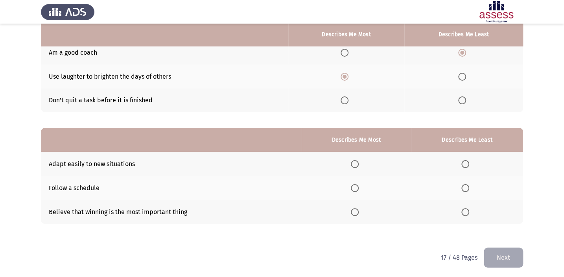
scroll to position [85, 0]
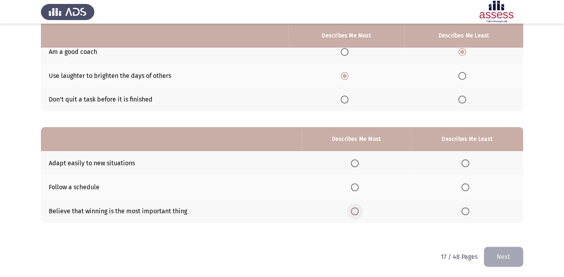
click at [353, 207] on span "Select an option" at bounding box center [355, 211] width 8 height 8
click at [353, 207] on input "Select an option" at bounding box center [355, 211] width 8 height 8
click at [476, 177] on th at bounding box center [467, 187] width 112 height 24
click at [470, 185] on label "Select an option" at bounding box center [466, 187] width 11 height 8
click at [469, 185] on input "Select an option" at bounding box center [465, 187] width 8 height 8
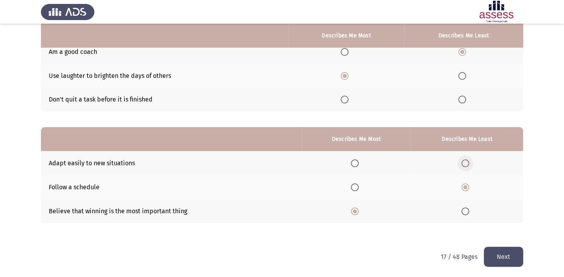
click at [467, 165] on span "Select an option" at bounding box center [465, 163] width 8 height 8
click at [467, 165] on input "Select an option" at bounding box center [465, 163] width 8 height 8
click at [489, 252] on button "Next" at bounding box center [503, 257] width 39 height 20
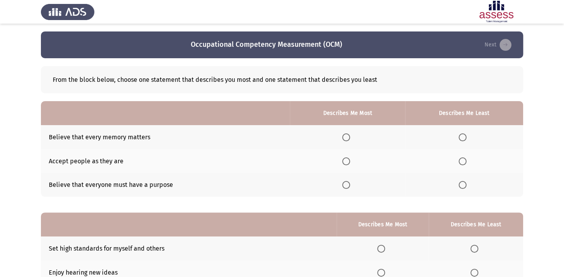
click at [348, 135] on span "Select an option" at bounding box center [346, 137] width 8 height 8
click at [348, 135] on input "Select an option" at bounding box center [346, 137] width 8 height 8
click at [461, 157] on span "Select an option" at bounding box center [463, 161] width 8 height 8
click at [461, 157] on input "Select an option" at bounding box center [463, 161] width 8 height 8
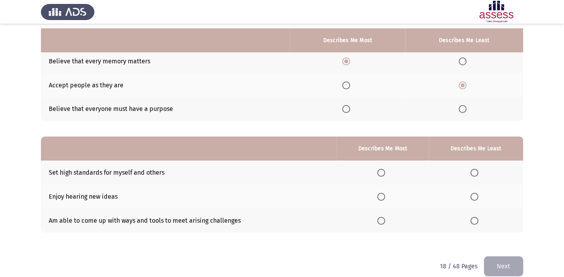
scroll to position [85, 0]
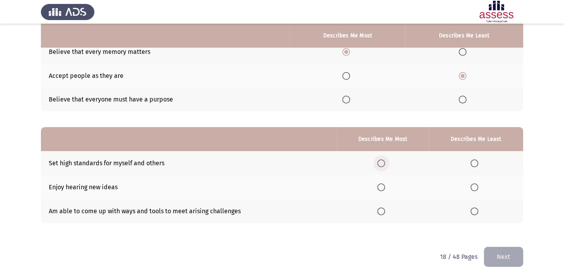
click at [379, 162] on span "Select an option" at bounding box center [381, 163] width 8 height 8
click at [379, 162] on input "Select an option" at bounding box center [381, 163] width 8 height 8
click at [473, 183] on span "Select an option" at bounding box center [474, 187] width 8 height 8
click at [473, 183] on input "Select an option" at bounding box center [474, 187] width 8 height 8
click at [477, 211] on span "Select an option" at bounding box center [474, 211] width 8 height 8
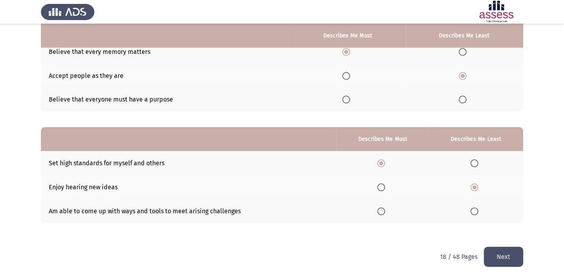
click at [477, 211] on input "Select an option" at bounding box center [474, 211] width 8 height 8
click at [476, 190] on th at bounding box center [476, 187] width 94 height 24
click at [476, 188] on span "Select an option" at bounding box center [474, 187] width 8 height 8
click at [476, 188] on input "Select an option" at bounding box center [474, 187] width 8 height 8
click at [490, 258] on button "Next" at bounding box center [503, 257] width 39 height 20
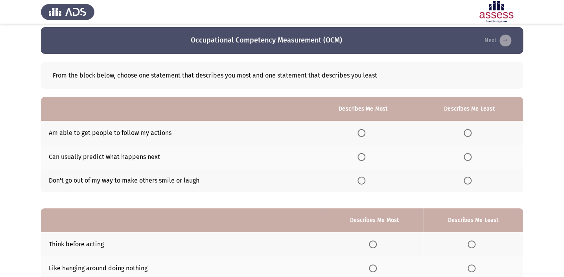
scroll to position [35, 0]
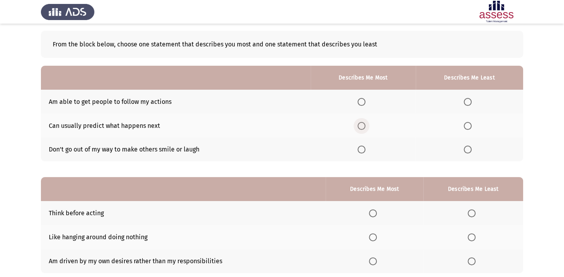
click at [361, 123] on span "Select an option" at bounding box center [362, 126] width 8 height 8
click at [361, 123] on input "Select an option" at bounding box center [362, 126] width 8 height 8
click at [466, 147] on span "Select an option" at bounding box center [468, 150] width 8 height 8
click at [466, 147] on input "Select an option" at bounding box center [468, 150] width 8 height 8
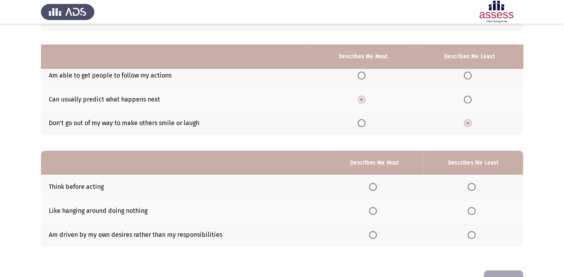
scroll to position [85, 0]
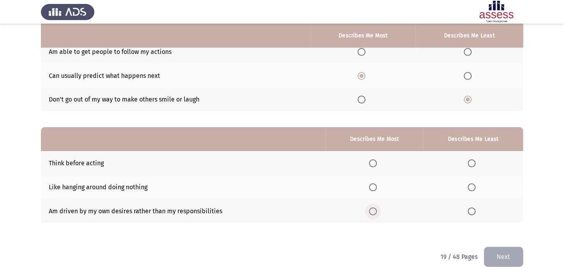
click at [377, 207] on span "Select an option" at bounding box center [373, 211] width 8 height 8
click at [377, 207] on input "Select an option" at bounding box center [373, 211] width 8 height 8
click at [475, 164] on span "Select an option" at bounding box center [472, 163] width 8 height 8
click at [475, 164] on input "Select an option" at bounding box center [472, 163] width 8 height 8
click at [495, 255] on button "Next" at bounding box center [503, 257] width 39 height 20
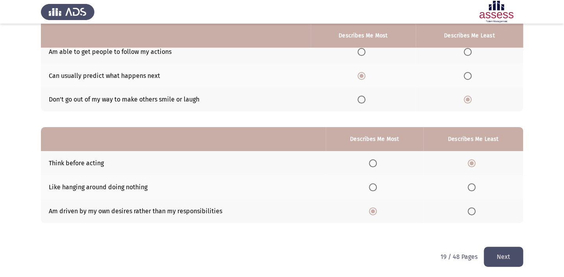
scroll to position [0, 0]
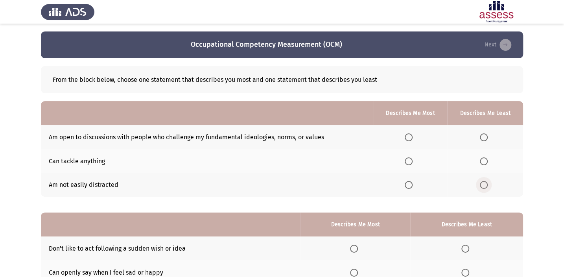
click at [486, 185] on span "Select an option" at bounding box center [484, 185] width 8 height 8
click at [486, 185] on input "Select an option" at bounding box center [484, 185] width 8 height 8
click at [407, 134] on span "Select an option" at bounding box center [409, 137] width 8 height 8
click at [407, 134] on input "Select an option" at bounding box center [409, 137] width 8 height 8
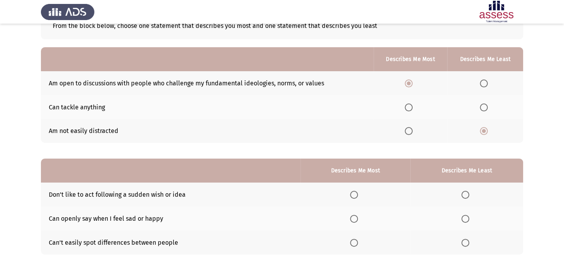
scroll to position [55, 0]
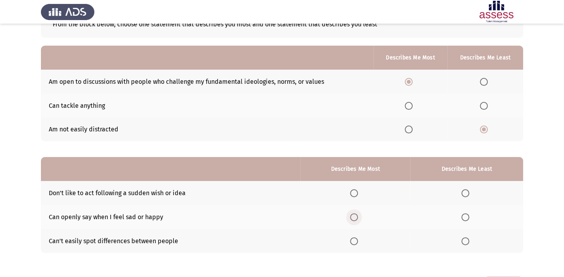
click at [352, 216] on span "Select an option" at bounding box center [354, 217] width 8 height 8
click at [352, 216] on input "Select an option" at bounding box center [354, 217] width 8 height 8
click at [468, 237] on span "Select an option" at bounding box center [465, 241] width 8 height 8
click at [468, 237] on input "Select an option" at bounding box center [465, 241] width 8 height 8
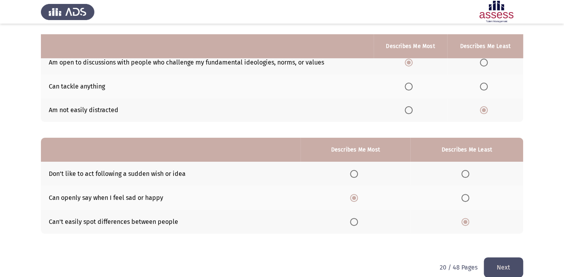
scroll to position [85, 0]
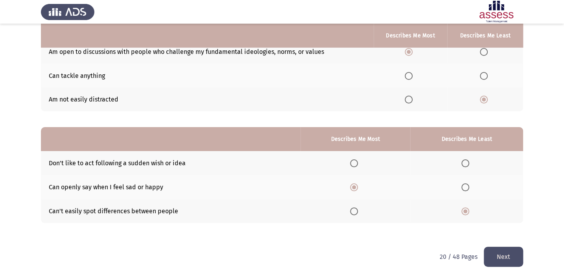
click at [501, 252] on button "Next" at bounding box center [503, 257] width 39 height 20
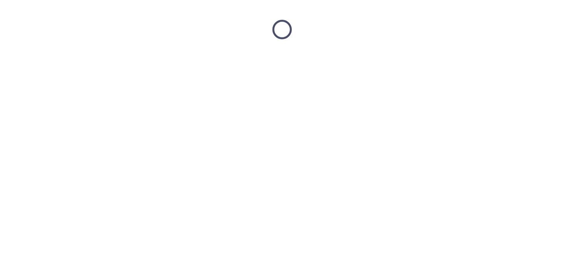
scroll to position [0, 0]
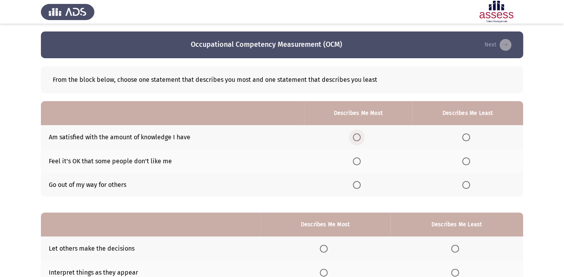
click at [361, 138] on span "Select an option" at bounding box center [357, 137] width 8 height 8
click at [361, 138] on input "Select an option" at bounding box center [357, 137] width 8 height 8
click at [462, 162] on th at bounding box center [467, 161] width 111 height 24
click at [464, 161] on span "Select an option" at bounding box center [466, 161] width 8 height 8
click at [464, 161] on input "Select an option" at bounding box center [466, 161] width 8 height 8
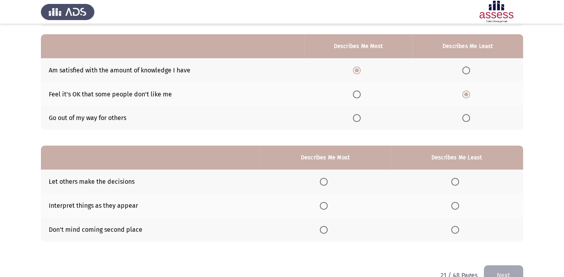
scroll to position [71, 0]
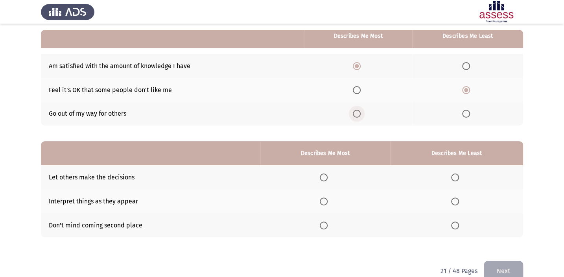
click at [361, 113] on span "Select an option" at bounding box center [357, 114] width 8 height 8
click at [361, 113] on input "Select an option" at bounding box center [357, 114] width 8 height 8
click at [324, 201] on span "Select an option" at bounding box center [324, 201] width 8 height 8
click at [324, 201] on input "Select an option" at bounding box center [324, 201] width 8 height 8
click at [452, 221] on mat-radio-button "Select an option" at bounding box center [456, 225] width 11 height 8
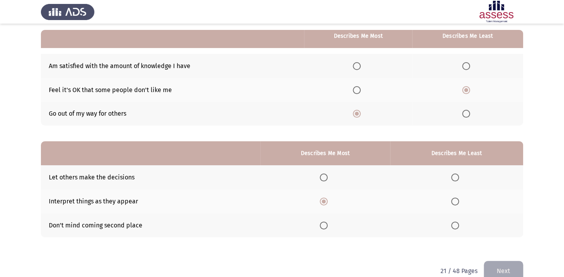
click at [455, 221] on span "Select an option" at bounding box center [455, 225] width 8 height 8
click at [455, 221] on input "Select an option" at bounding box center [455, 225] width 8 height 8
click at [505, 266] on button "Next" at bounding box center [503, 271] width 39 height 20
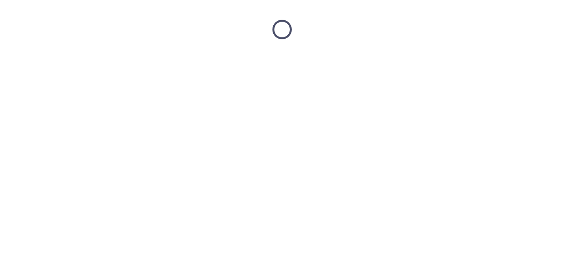
scroll to position [0, 0]
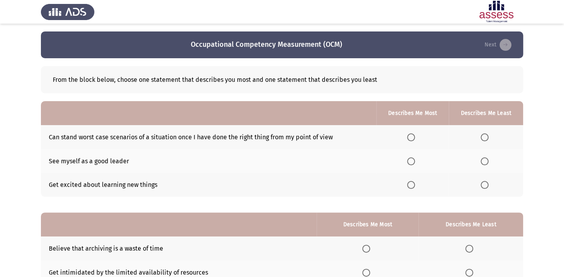
click at [415, 164] on span "Select an option" at bounding box center [411, 161] width 8 height 8
click at [415, 164] on input "Select an option" at bounding box center [411, 161] width 8 height 8
click at [482, 138] on span "Select an option" at bounding box center [485, 137] width 8 height 8
click at [482, 138] on input "Select an option" at bounding box center [485, 137] width 8 height 8
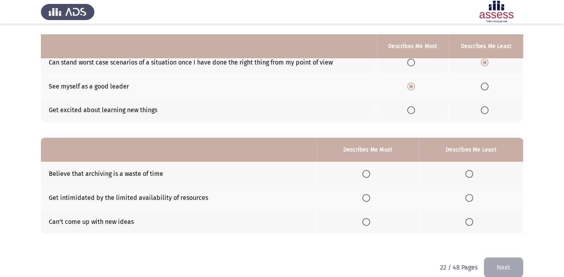
scroll to position [85, 0]
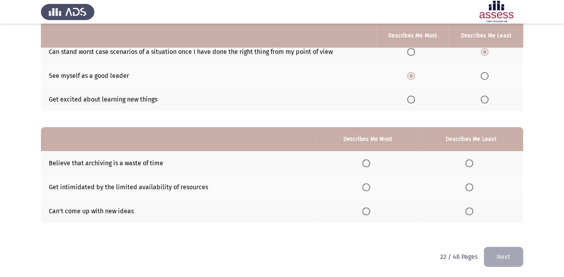
click at [365, 185] on span "Select an option" at bounding box center [366, 187] width 8 height 8
click at [365, 185] on input "Select an option" at bounding box center [366, 187] width 8 height 8
click at [471, 207] on span "Select an option" at bounding box center [469, 211] width 8 height 8
click at [471, 207] on input "Select an option" at bounding box center [469, 211] width 8 height 8
click at [502, 259] on button "Next" at bounding box center [503, 257] width 39 height 20
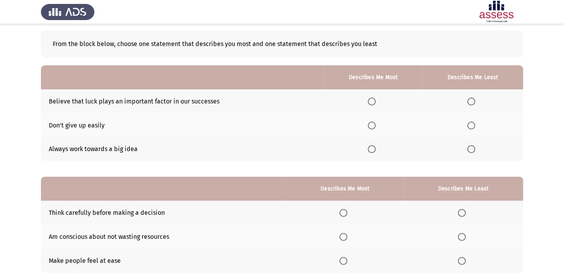
scroll to position [35, 0]
click at [377, 100] on label "Select an option" at bounding box center [373, 102] width 11 height 8
click at [376, 100] on input "Select an option" at bounding box center [372, 102] width 8 height 8
click at [373, 126] on span "Select an option" at bounding box center [372, 126] width 8 height 8
click at [373, 126] on input "Select an option" at bounding box center [372, 126] width 8 height 8
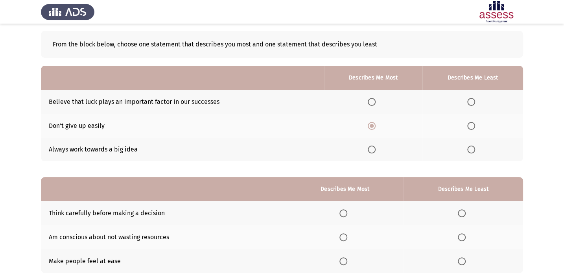
click at [472, 144] on th at bounding box center [472, 150] width 101 height 24
click at [472, 146] on span "Select an option" at bounding box center [471, 150] width 8 height 8
click at [472, 146] on input "Select an option" at bounding box center [471, 150] width 8 height 8
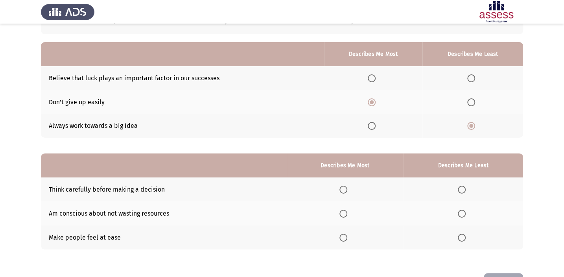
scroll to position [71, 0]
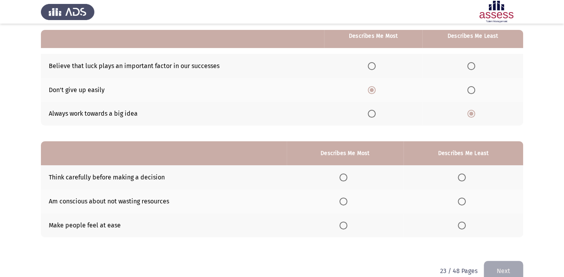
click at [347, 197] on span "Select an option" at bounding box center [343, 201] width 8 height 8
click at [347, 197] on input "Select an option" at bounding box center [343, 201] width 8 height 8
click at [346, 224] on span "Select an option" at bounding box center [343, 225] width 8 height 8
click at [346, 224] on input "Select an option" at bounding box center [343, 225] width 8 height 8
click at [464, 176] on span "Select an option" at bounding box center [462, 177] width 8 height 8
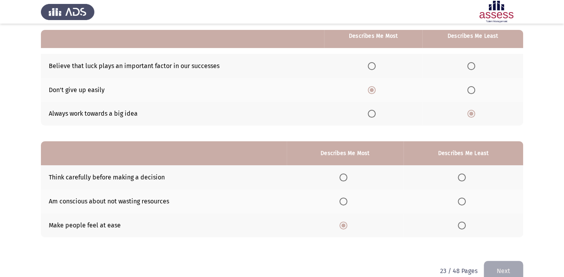
click at [464, 176] on input "Select an option" at bounding box center [462, 177] width 8 height 8
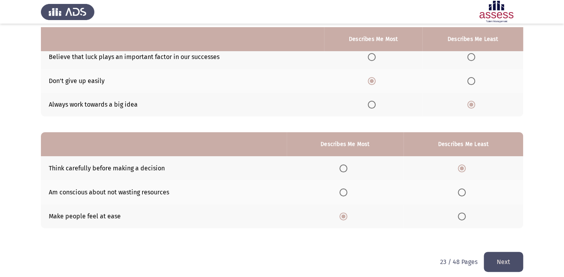
scroll to position [85, 0]
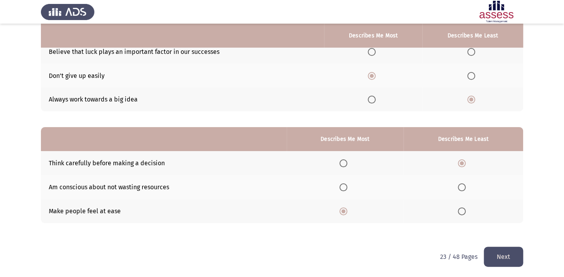
click at [502, 263] on button "Next" at bounding box center [503, 257] width 39 height 20
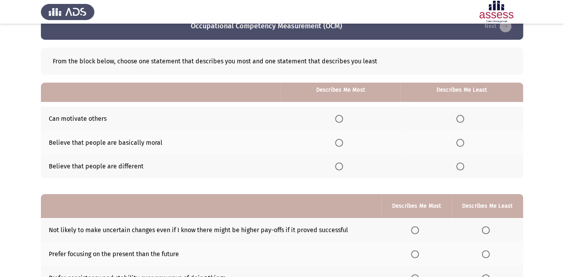
scroll to position [14, 0]
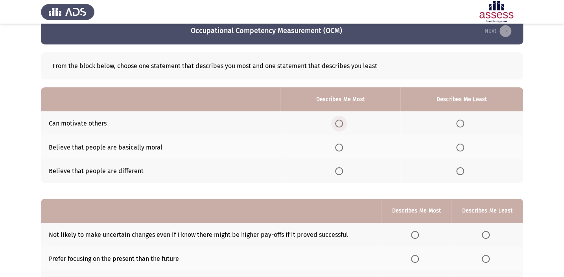
click at [335, 124] on span "Select an option" at bounding box center [339, 124] width 8 height 8
click at [335, 124] on input "Select an option" at bounding box center [339, 124] width 8 height 8
click at [463, 168] on span "Select an option" at bounding box center [460, 171] width 8 height 8
click at [463, 168] on input "Select an option" at bounding box center [460, 171] width 8 height 8
click at [459, 146] on span "Select an option" at bounding box center [460, 148] width 8 height 8
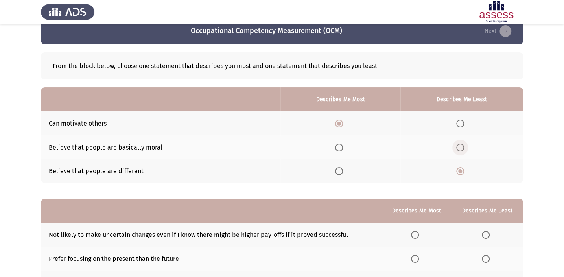
click at [459, 146] on input "Select an option" at bounding box center [460, 148] width 8 height 8
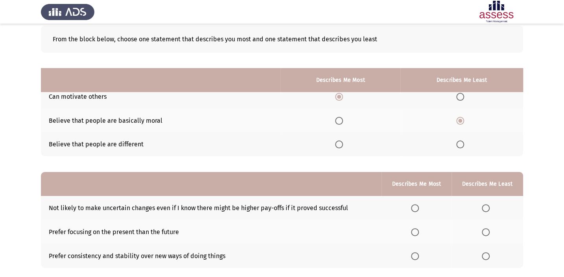
scroll to position [85, 0]
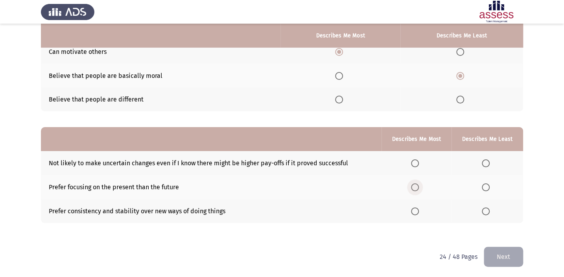
click at [417, 184] on span "Select an option" at bounding box center [415, 187] width 8 height 8
click at [417, 184] on input "Select an option" at bounding box center [415, 187] width 8 height 8
click at [485, 210] on span "Select an option" at bounding box center [486, 211] width 8 height 8
click at [485, 210] on input "Select an option" at bounding box center [486, 211] width 8 height 8
click at [484, 161] on span "Select an option" at bounding box center [486, 163] width 8 height 8
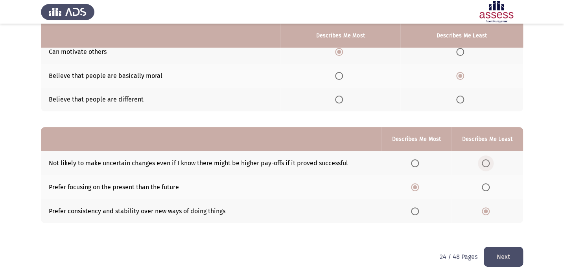
click at [484, 161] on input "Select an option" at bounding box center [486, 163] width 8 height 8
click at [493, 253] on button "Next" at bounding box center [503, 257] width 39 height 20
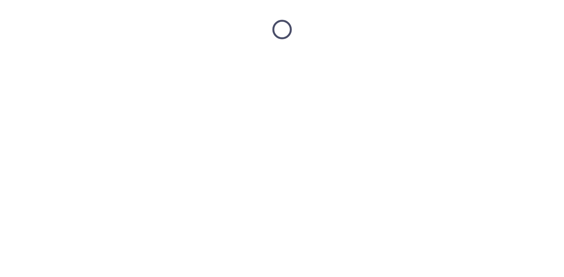
scroll to position [0, 0]
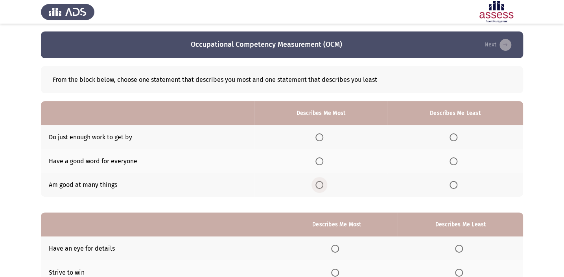
click at [323, 185] on span "Select an option" at bounding box center [319, 185] width 8 height 8
click at [323, 185] on input "Select an option" at bounding box center [319, 185] width 8 height 8
click at [472, 138] on th at bounding box center [455, 137] width 136 height 24
click at [448, 133] on th at bounding box center [455, 137] width 136 height 24
click at [452, 162] on span "Select an option" at bounding box center [454, 161] width 8 height 8
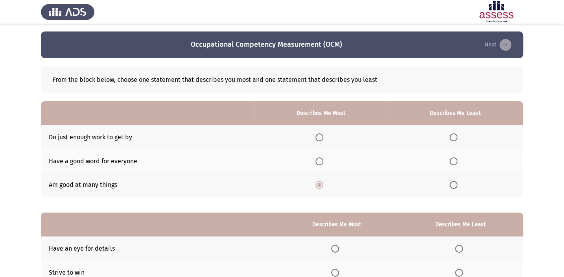
click at [452, 162] on input "Select an option" at bounding box center [454, 161] width 8 height 8
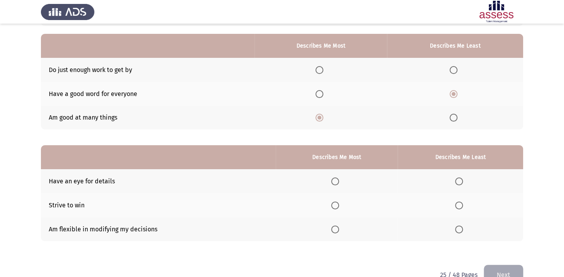
scroll to position [85, 0]
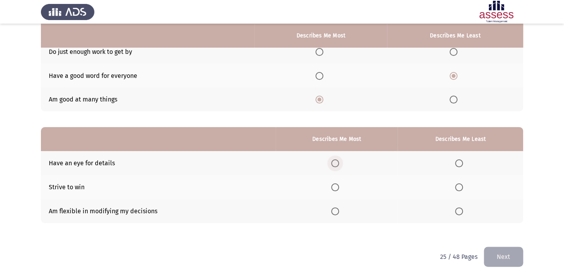
click at [335, 162] on span "Select an option" at bounding box center [335, 163] width 8 height 8
click at [335, 162] on input "Select an option" at bounding box center [335, 163] width 8 height 8
click at [335, 188] on span "Select an option" at bounding box center [335, 187] width 8 height 8
click at [335, 188] on input "Select an option" at bounding box center [335, 187] width 8 height 8
click at [457, 208] on span "Select an option" at bounding box center [459, 211] width 8 height 8
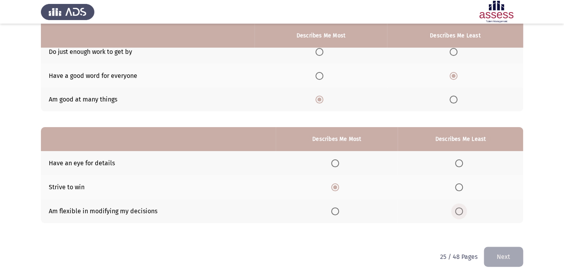
click at [457, 208] on input "Select an option" at bounding box center [459, 211] width 8 height 8
click at [454, 159] on th at bounding box center [460, 163] width 125 height 24
click at [461, 163] on span "Select an option" at bounding box center [459, 163] width 8 height 8
click at [461, 163] on input "Select an option" at bounding box center [459, 163] width 8 height 8
click at [520, 254] on button "Next" at bounding box center [503, 257] width 39 height 20
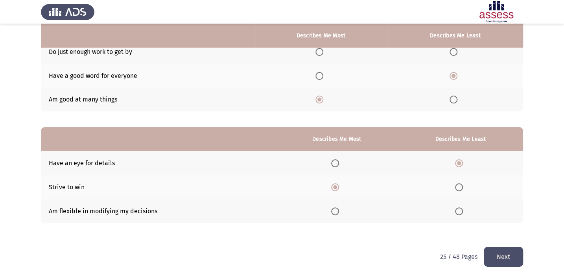
scroll to position [0, 0]
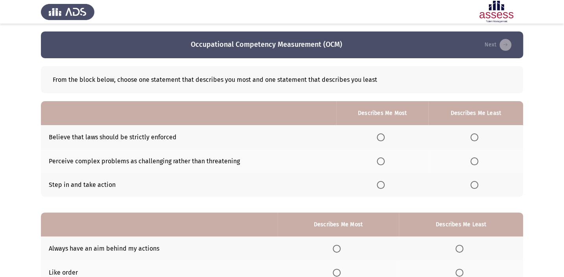
click at [381, 192] on th at bounding box center [382, 185] width 92 height 24
click at [381, 189] on th at bounding box center [382, 185] width 92 height 24
click at [385, 186] on span "Select an option" at bounding box center [381, 185] width 8 height 8
click at [385, 186] on input "Select an option" at bounding box center [381, 185] width 8 height 8
click at [474, 161] on span "Select an option" at bounding box center [474, 161] width 0 height 0
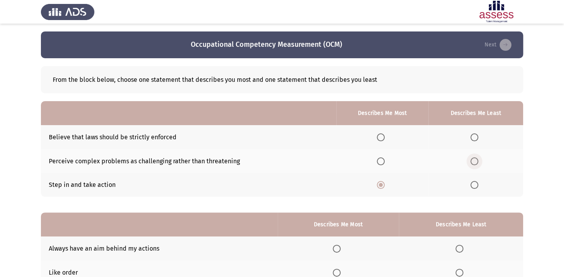
click at [474, 160] on input "Select an option" at bounding box center [474, 161] width 8 height 8
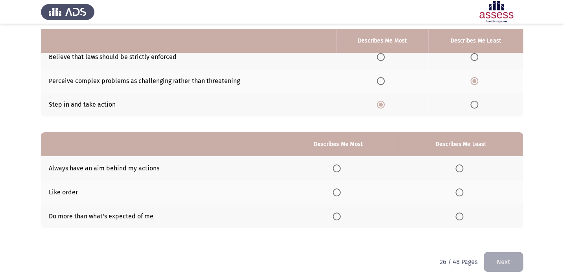
scroll to position [85, 0]
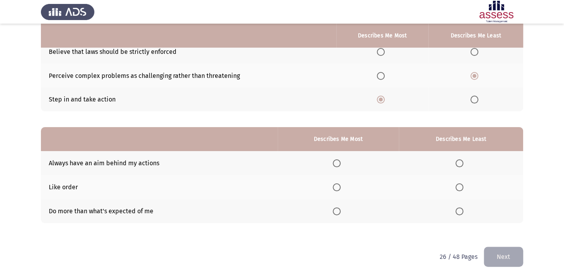
click at [339, 210] on span "Select an option" at bounding box center [337, 211] width 8 height 8
click at [339, 210] on input "Select an option" at bounding box center [337, 211] width 8 height 8
click at [457, 164] on span "Select an option" at bounding box center [459, 163] width 8 height 8
click at [457, 164] on input "Select an option" at bounding box center [459, 163] width 8 height 8
click at [498, 254] on button "Next" at bounding box center [503, 257] width 39 height 20
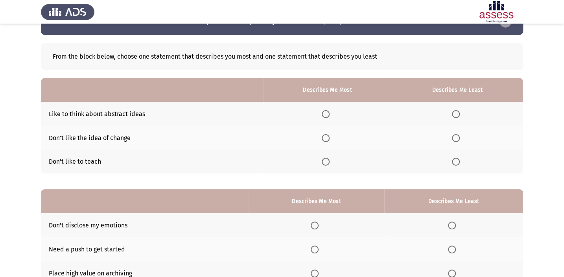
scroll to position [35, 0]
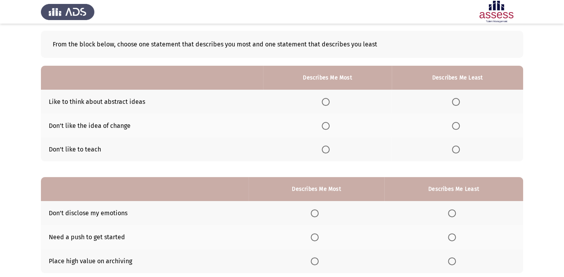
click at [468, 150] on th at bounding box center [458, 150] width 132 height 24
click at [459, 147] on span "Select an option" at bounding box center [456, 150] width 8 height 8
click at [459, 147] on input "Select an option" at bounding box center [456, 150] width 8 height 8
click at [323, 101] on span "Select an option" at bounding box center [326, 102] width 8 height 8
click at [323, 101] on input "Select an option" at bounding box center [326, 102] width 8 height 8
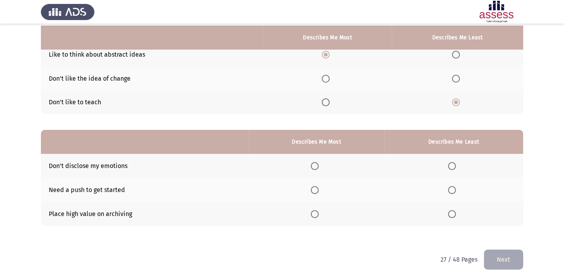
scroll to position [85, 0]
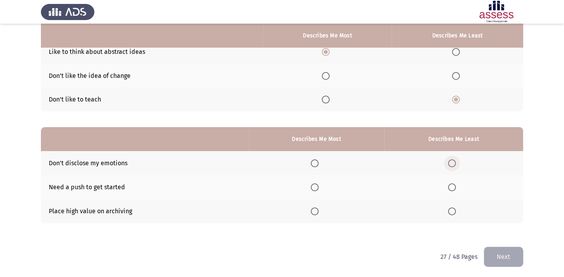
click at [454, 163] on span "Select an option" at bounding box center [452, 163] width 8 height 8
click at [454, 163] on input "Select an option" at bounding box center [452, 163] width 8 height 8
click at [317, 187] on span "Select an option" at bounding box center [315, 187] width 8 height 8
click at [317, 187] on input "Select an option" at bounding box center [315, 187] width 8 height 8
click at [518, 257] on button "Next" at bounding box center [503, 257] width 39 height 20
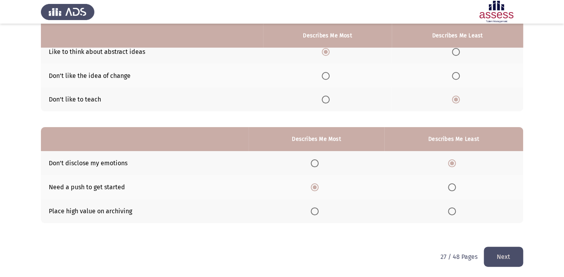
scroll to position [0, 0]
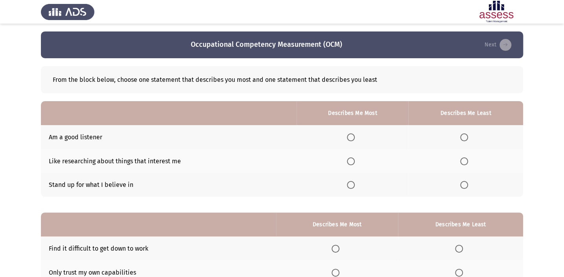
click at [445, 130] on th at bounding box center [465, 137] width 115 height 24
click at [468, 138] on span "Select an option" at bounding box center [464, 137] width 8 height 8
click at [468, 138] on input "Select an option" at bounding box center [464, 137] width 8 height 8
click at [346, 178] on th at bounding box center [353, 185] width 112 height 24
click at [348, 184] on span "Select an option" at bounding box center [351, 185] width 8 height 8
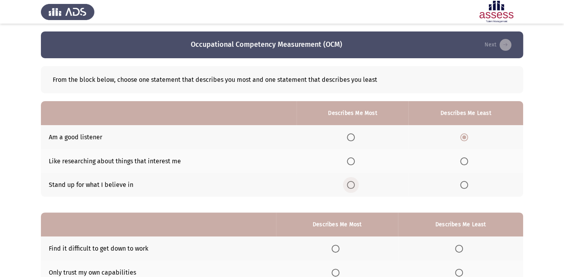
click at [348, 184] on input "Select an option" at bounding box center [351, 185] width 8 height 8
click at [354, 160] on span "Select an option" at bounding box center [351, 161] width 8 height 8
click at [354, 160] on input "Select an option" at bounding box center [351, 161] width 8 height 8
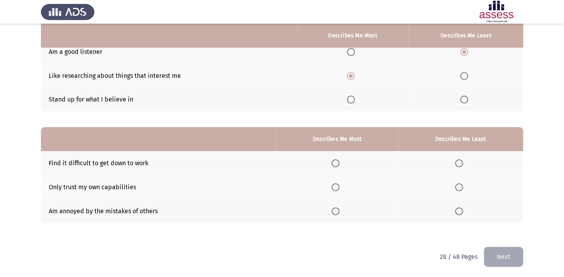
click at [337, 159] on span "Select an option" at bounding box center [336, 163] width 8 height 8
click at [337, 159] on input "Select an option" at bounding box center [336, 163] width 8 height 8
click at [335, 207] on span "Select an option" at bounding box center [336, 211] width 8 height 8
click at [335, 207] on input "Select an option" at bounding box center [336, 211] width 8 height 8
click at [338, 161] on span "Select an option" at bounding box center [336, 163] width 8 height 8
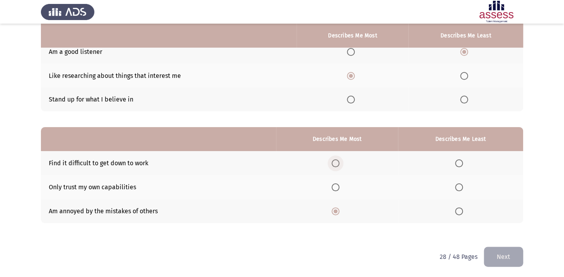
click at [338, 161] on input "Select an option" at bounding box center [336, 163] width 8 height 8
click at [457, 210] on span "Select an option" at bounding box center [459, 211] width 8 height 8
click at [457, 210] on input "Select an option" at bounding box center [459, 211] width 8 height 8
click at [463, 185] on span "Select an option" at bounding box center [459, 187] width 8 height 8
click at [463, 185] on input "Select an option" at bounding box center [459, 187] width 8 height 8
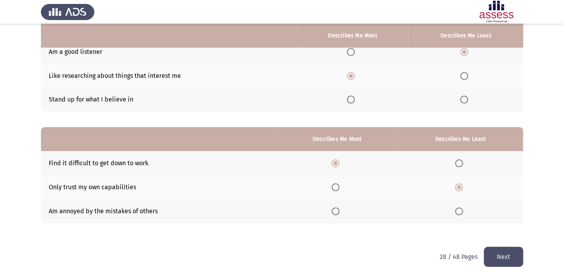
click at [501, 254] on button "Next" at bounding box center [503, 257] width 39 height 20
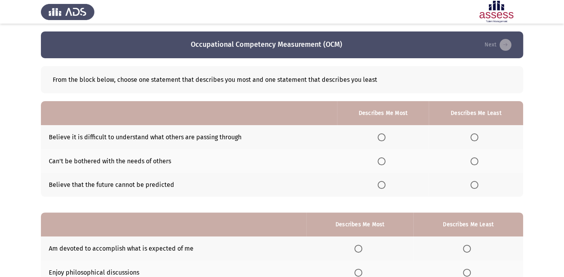
click at [475, 140] on span "Select an option" at bounding box center [474, 137] width 8 height 8
click at [475, 140] on input "Select an option" at bounding box center [474, 137] width 8 height 8
click at [381, 185] on span "Select an option" at bounding box center [382, 185] width 8 height 8
click at [381, 185] on input "Select an option" at bounding box center [382, 185] width 8 height 8
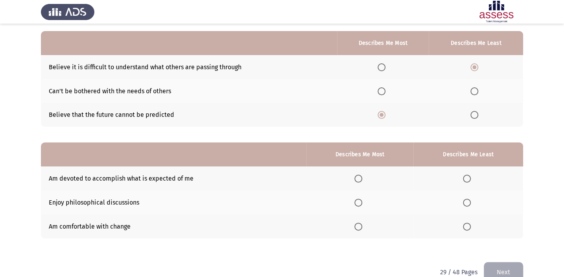
scroll to position [71, 0]
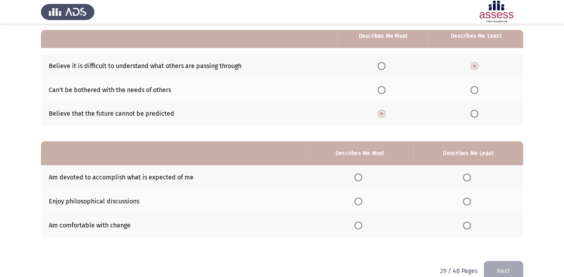
click at [358, 170] on th at bounding box center [359, 177] width 107 height 24
click at [358, 177] on span "Select an option" at bounding box center [358, 177] width 8 height 8
click at [358, 177] on input "Select an option" at bounding box center [358, 177] width 8 height 8
click at [358, 225] on span "Select an option" at bounding box center [358, 225] width 8 height 8
click at [358, 225] on input "Select an option" at bounding box center [358, 225] width 8 height 8
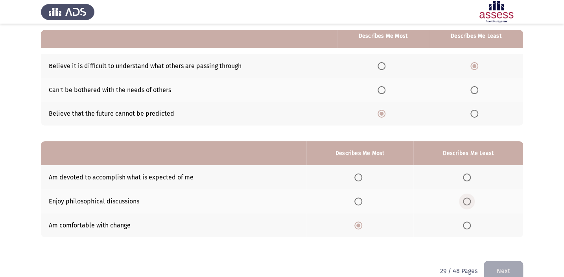
click at [468, 199] on span "Select an option" at bounding box center [467, 201] width 8 height 8
click at [468, 199] on input "Select an option" at bounding box center [467, 201] width 8 height 8
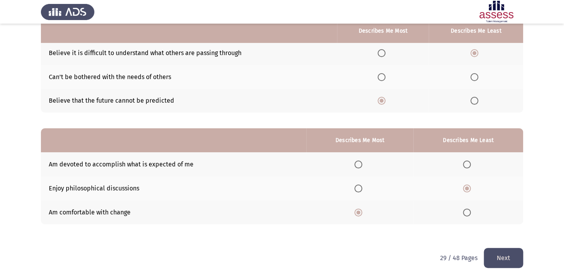
scroll to position [85, 0]
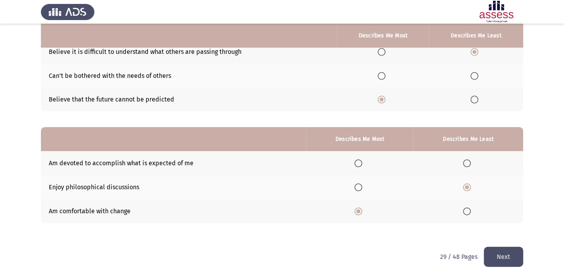
click at [496, 251] on button "Next" at bounding box center [503, 257] width 39 height 20
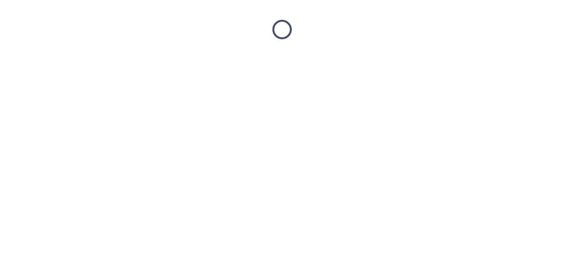
scroll to position [0, 0]
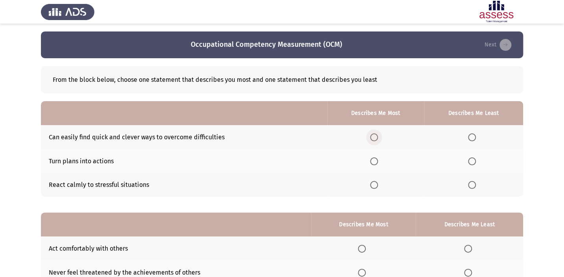
click at [376, 136] on span "Select an option" at bounding box center [374, 137] width 8 height 8
click at [376, 136] on input "Select an option" at bounding box center [374, 137] width 8 height 8
click at [473, 187] on span "Select an option" at bounding box center [472, 185] width 8 height 8
click at [473, 187] on input "Select an option" at bounding box center [472, 185] width 8 height 8
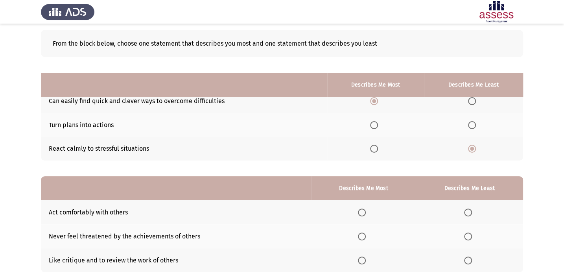
scroll to position [85, 0]
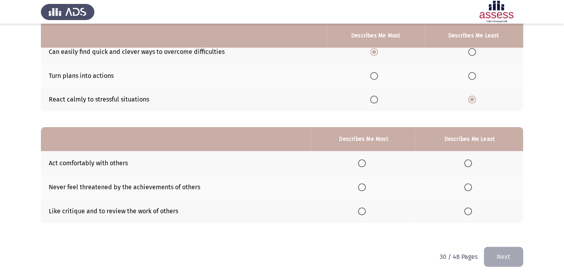
click at [472, 186] on span "Select an option" at bounding box center [468, 187] width 8 height 8
click at [472, 186] on input "Select an option" at bounding box center [468, 187] width 8 height 8
click at [469, 210] on span "Select an option" at bounding box center [468, 211] width 8 height 8
click at [469, 210] on input "Select an option" at bounding box center [468, 211] width 8 height 8
click at [365, 161] on span "Select an option" at bounding box center [362, 163] width 8 height 8
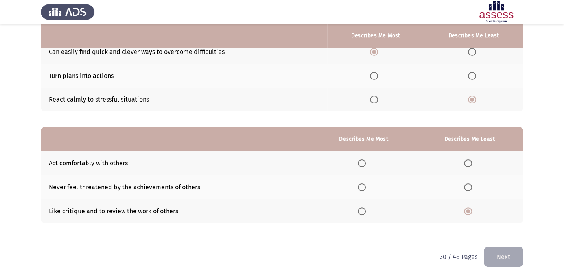
click at [365, 161] on input "Select an option" at bounding box center [362, 163] width 8 height 8
click at [502, 253] on button "Next" at bounding box center [503, 257] width 39 height 20
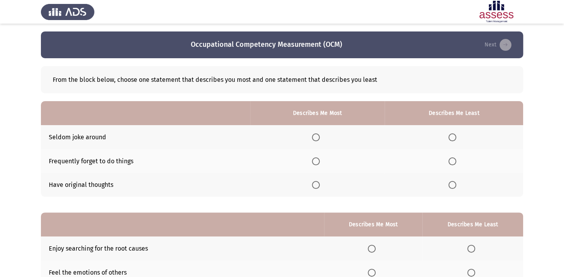
click at [317, 182] on span "Select an option" at bounding box center [316, 185] width 8 height 8
click at [317, 182] on input "Select an option" at bounding box center [316, 185] width 8 height 8
click at [456, 159] on span "Select an option" at bounding box center [452, 161] width 8 height 8
click at [456, 159] on input "Select an option" at bounding box center [452, 161] width 8 height 8
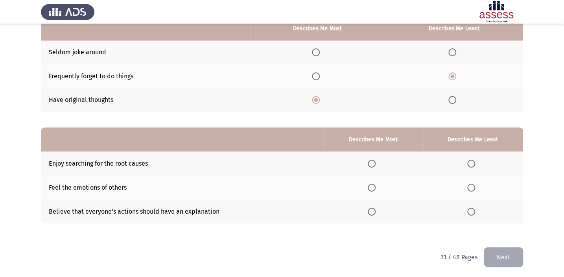
scroll to position [85, 0]
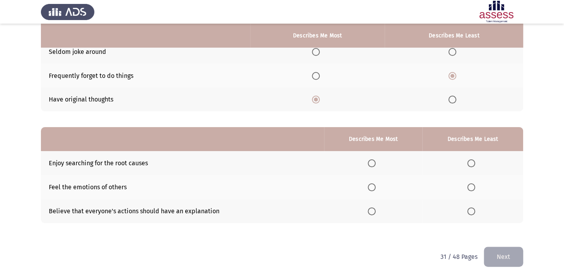
click at [476, 160] on label "Select an option" at bounding box center [472, 163] width 11 height 8
click at [475, 160] on input "Select an option" at bounding box center [471, 163] width 8 height 8
click at [376, 183] on span "Select an option" at bounding box center [372, 187] width 8 height 8
click at [376, 183] on input "Select an option" at bounding box center [372, 187] width 8 height 8
click at [372, 205] on th at bounding box center [373, 211] width 98 height 24
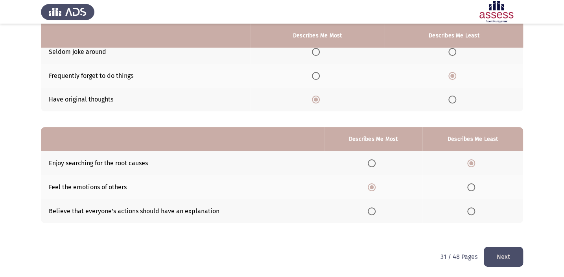
click at [373, 207] on span "Select an option" at bounding box center [372, 211] width 8 height 8
click at [373, 207] on input "Select an option" at bounding box center [372, 211] width 8 height 8
click at [499, 236] on div "From the block below, choose one statement that describes you most and one stat…" at bounding box center [282, 106] width 482 height 266
click at [504, 253] on button "Next" at bounding box center [503, 257] width 39 height 20
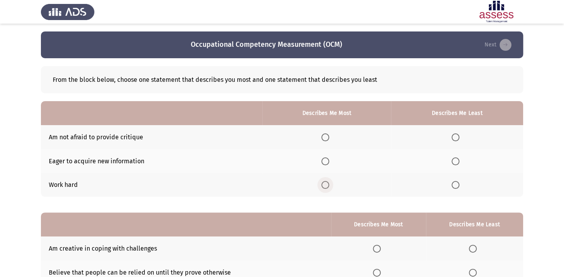
click at [324, 184] on span "Select an option" at bounding box center [325, 185] width 8 height 8
click at [324, 184] on input "Select an option" at bounding box center [325, 185] width 8 height 8
click at [458, 135] on span "Select an option" at bounding box center [456, 137] width 8 height 8
click at [458, 135] on input "Select an option" at bounding box center [456, 137] width 8 height 8
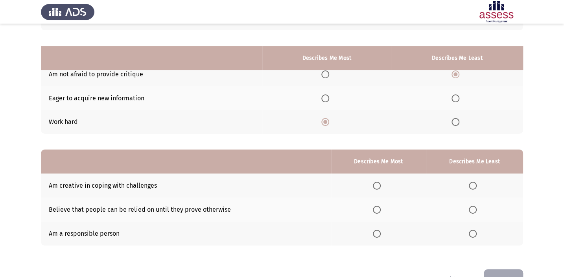
scroll to position [85, 0]
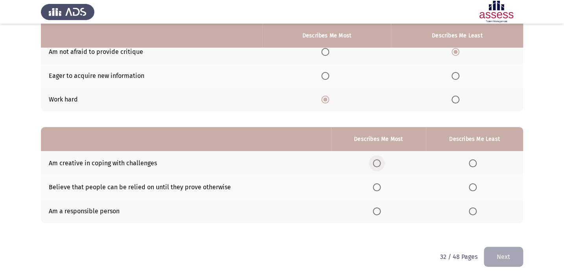
click at [375, 162] on span "Select an option" at bounding box center [377, 163] width 8 height 8
click at [375, 162] on input "Select an option" at bounding box center [377, 163] width 8 height 8
click at [377, 183] on span "Select an option" at bounding box center [377, 187] width 8 height 8
click at [377, 183] on input "Select an option" at bounding box center [377, 187] width 8 height 8
click at [472, 166] on span "Select an option" at bounding box center [473, 163] width 8 height 8
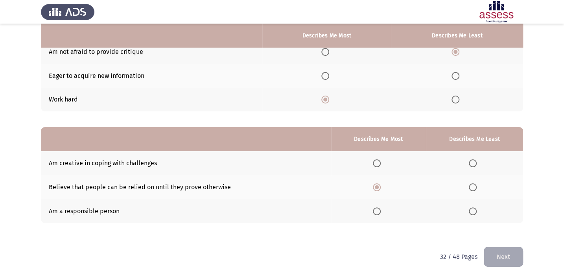
click at [472, 166] on input "Select an option" at bounding box center [473, 163] width 8 height 8
click at [384, 207] on label "Select an option" at bounding box center [378, 211] width 11 height 8
click at [381, 207] on input "Select an option" at bounding box center [377, 211] width 8 height 8
click at [507, 251] on button "Next" at bounding box center [503, 257] width 39 height 20
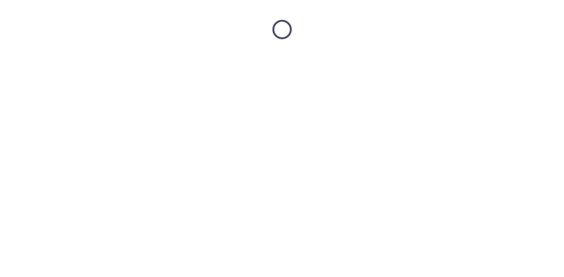
scroll to position [0, 0]
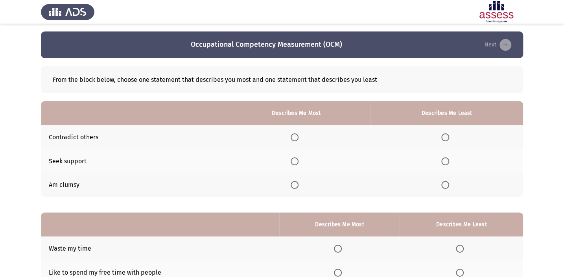
click at [296, 163] on span "Select an option" at bounding box center [295, 161] width 8 height 8
click at [296, 163] on input "Select an option" at bounding box center [295, 161] width 8 height 8
click at [445, 145] on th at bounding box center [446, 137] width 153 height 24
click at [446, 140] on span "Select an option" at bounding box center [445, 137] width 8 height 8
click at [446, 140] on input "Select an option" at bounding box center [445, 137] width 8 height 8
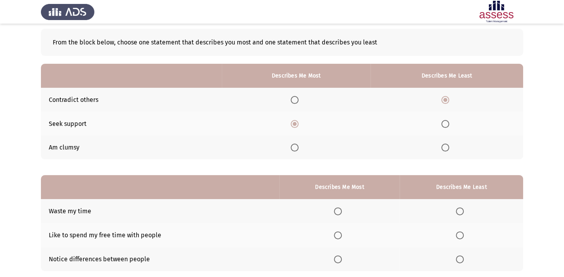
scroll to position [85, 0]
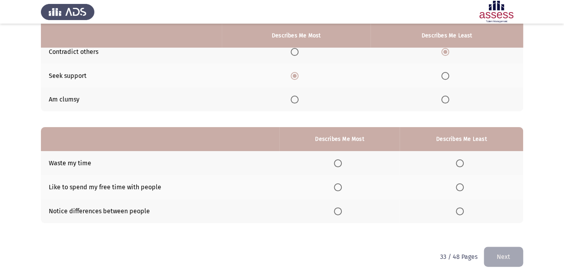
click at [465, 162] on label "Select an option" at bounding box center [461, 163] width 11 height 8
click at [464, 162] on input "Select an option" at bounding box center [460, 163] width 8 height 8
click at [338, 214] on span "Select an option" at bounding box center [338, 211] width 8 height 8
click at [338, 214] on input "Select an option" at bounding box center [338, 211] width 8 height 8
click at [506, 259] on button "Next" at bounding box center [503, 257] width 39 height 20
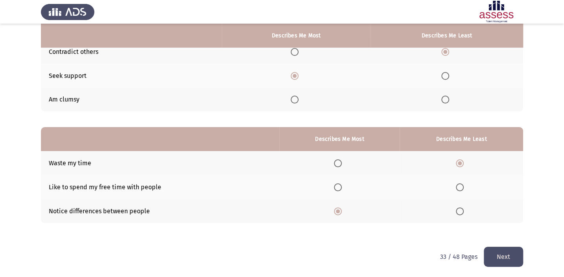
scroll to position [0, 0]
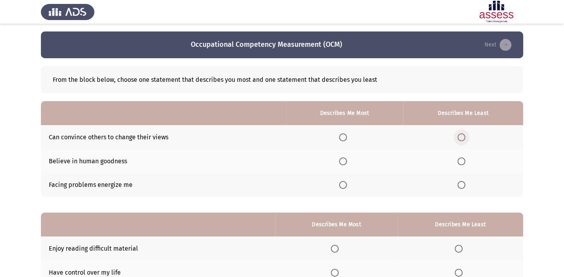
click at [467, 134] on label "Select an option" at bounding box center [462, 137] width 11 height 8
click at [465, 134] on input "Select an option" at bounding box center [461, 137] width 8 height 8
click at [343, 186] on span "Select an option" at bounding box center [343, 185] width 8 height 8
click at [343, 186] on input "Select an option" at bounding box center [343, 185] width 8 height 8
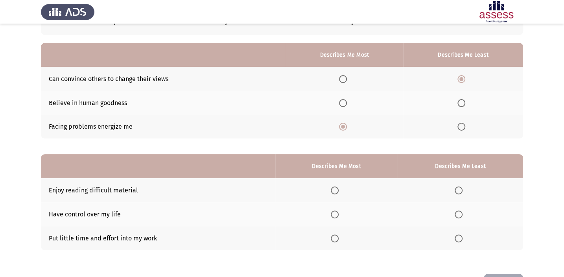
scroll to position [71, 0]
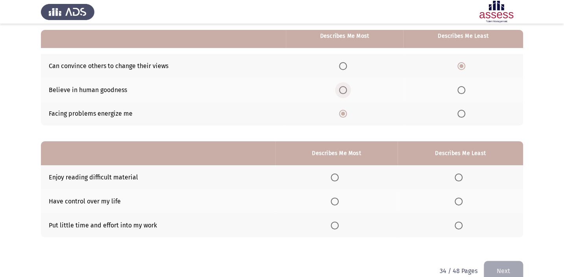
click at [346, 91] on span "Select an option" at bounding box center [343, 90] width 8 height 8
click at [346, 91] on input "Select an option" at bounding box center [343, 90] width 8 height 8
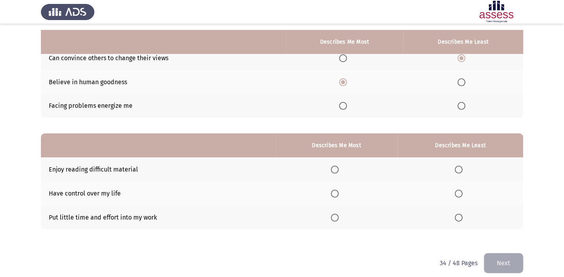
scroll to position [85, 0]
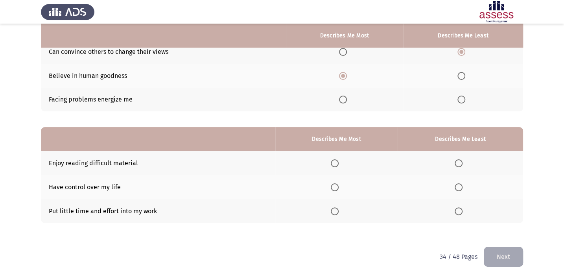
click at [463, 184] on span "Select an option" at bounding box center [459, 187] width 8 height 8
click at [463, 184] on input "Select an option" at bounding box center [459, 187] width 8 height 8
click at [456, 209] on span "Select an option" at bounding box center [459, 211] width 8 height 8
click at [456, 209] on input "Select an option" at bounding box center [459, 211] width 8 height 8
click at [339, 162] on span "Select an option" at bounding box center [335, 163] width 8 height 8
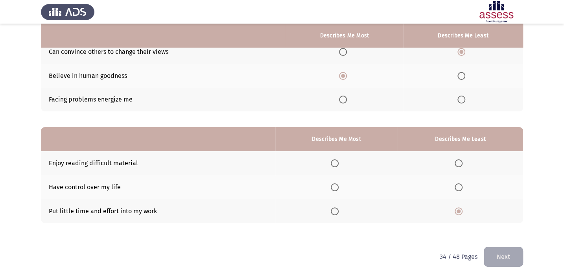
click at [339, 162] on input "Select an option" at bounding box center [335, 163] width 8 height 8
click at [491, 247] on button "Next" at bounding box center [503, 257] width 39 height 20
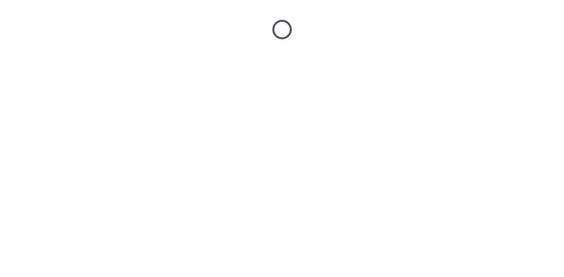
scroll to position [0, 0]
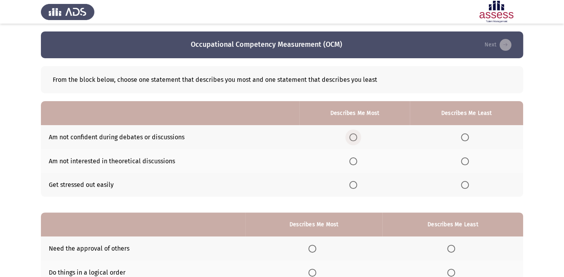
click at [353, 137] on span "Select an option" at bounding box center [353, 137] width 8 height 8
click at [353, 137] on input "Select an option" at bounding box center [353, 137] width 8 height 8
click at [472, 162] on label "Select an option" at bounding box center [466, 161] width 11 height 8
click at [469, 162] on input "Select an option" at bounding box center [465, 161] width 8 height 8
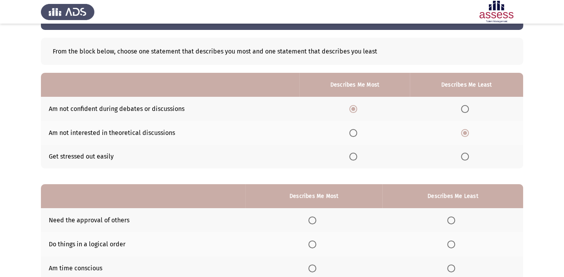
scroll to position [71, 0]
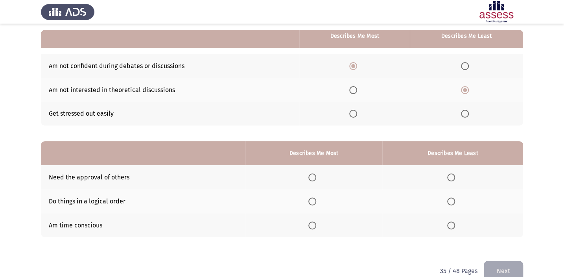
click at [314, 179] on span "Select an option" at bounding box center [312, 177] width 8 height 8
click at [314, 179] on input "Select an option" at bounding box center [312, 177] width 8 height 8
click at [449, 224] on span "Select an option" at bounding box center [451, 225] width 8 height 8
click at [449, 224] on input "Select an option" at bounding box center [451, 225] width 8 height 8
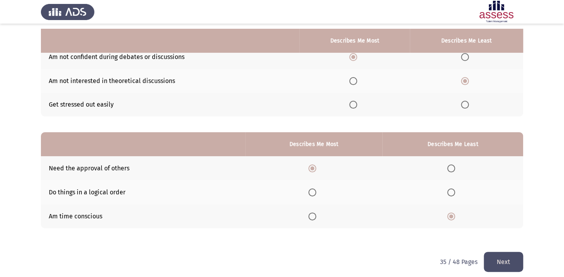
scroll to position [85, 0]
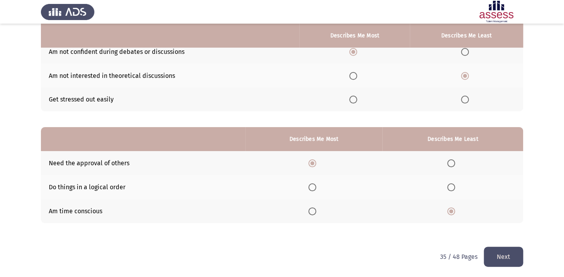
click at [514, 256] on button "Next" at bounding box center [503, 257] width 39 height 20
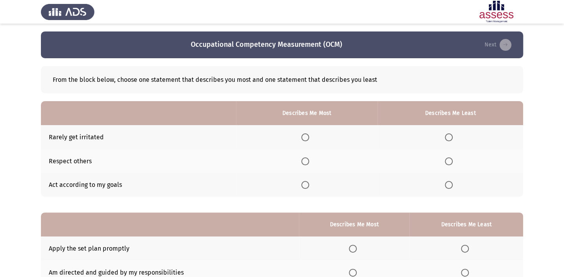
click at [449, 137] on span "Select an option" at bounding box center [449, 137] width 8 height 8
click at [449, 137] on input "Select an option" at bounding box center [449, 137] width 8 height 8
click at [304, 176] on th at bounding box center [307, 185] width 142 height 24
click at [307, 182] on span "Select an option" at bounding box center [305, 185] width 8 height 8
click at [307, 182] on input "Select an option" at bounding box center [305, 185] width 8 height 8
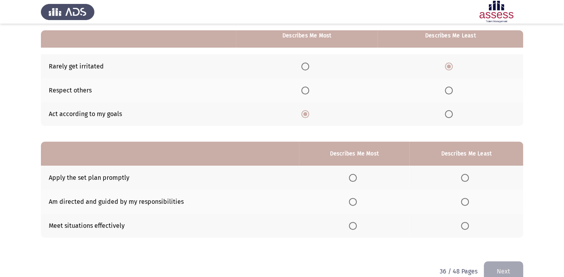
scroll to position [85, 0]
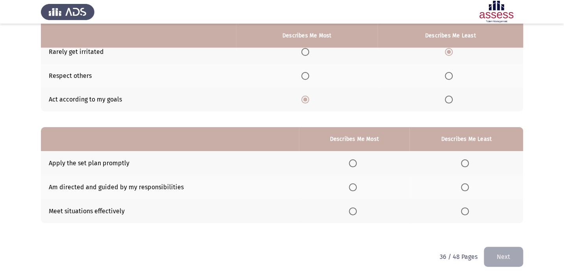
click at [356, 161] on span "Select an option" at bounding box center [353, 163] width 8 height 8
click at [356, 161] on input "Select an option" at bounding box center [353, 163] width 8 height 8
click at [470, 181] on th at bounding box center [466, 187] width 114 height 24
click at [464, 180] on th at bounding box center [466, 187] width 114 height 24
click at [464, 183] on span "Select an option" at bounding box center [465, 187] width 8 height 8
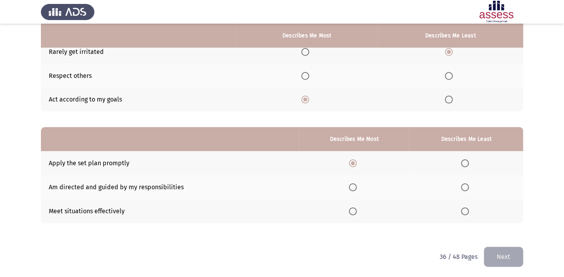
click at [464, 183] on input "Select an option" at bounding box center [465, 187] width 8 height 8
click at [503, 256] on button "Next" at bounding box center [503, 257] width 39 height 20
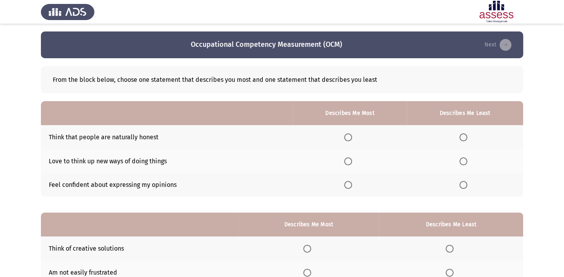
scroll to position [35, 0]
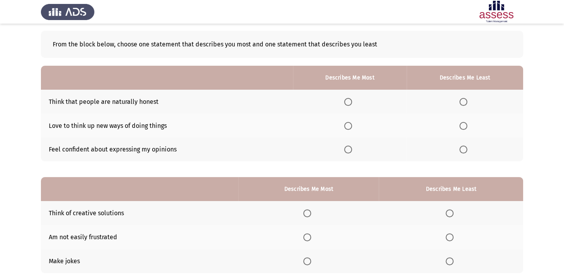
click at [351, 123] on span "Select an option" at bounding box center [348, 126] width 8 height 8
click at [351, 123] on input "Select an option" at bounding box center [348, 126] width 8 height 8
click at [471, 144] on th at bounding box center [465, 150] width 116 height 24
click at [468, 146] on label "Select an option" at bounding box center [464, 150] width 11 height 8
click at [467, 146] on input "Select an option" at bounding box center [463, 150] width 8 height 8
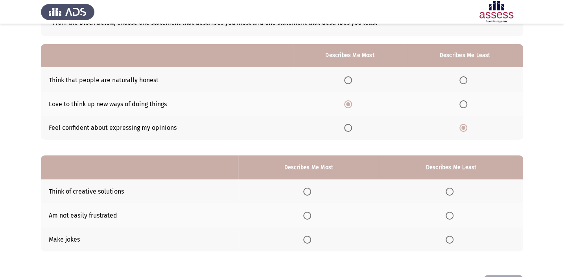
scroll to position [85, 0]
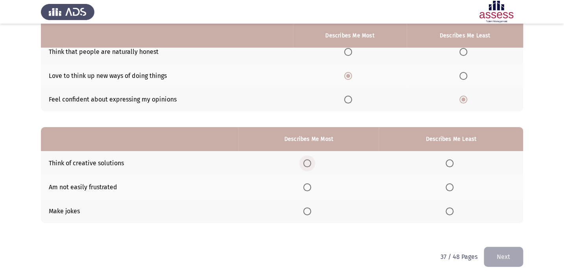
click at [309, 163] on span "Select an option" at bounding box center [307, 163] width 8 height 8
click at [309, 163] on input "Select an option" at bounding box center [307, 163] width 8 height 8
click at [453, 183] on span "Select an option" at bounding box center [450, 187] width 8 height 8
click at [453, 183] on input "Select an option" at bounding box center [450, 187] width 8 height 8
click at [508, 253] on button "Next" at bounding box center [503, 257] width 39 height 20
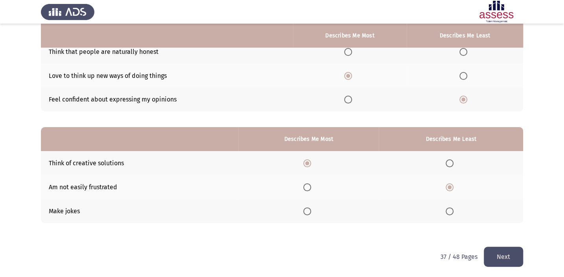
scroll to position [0, 0]
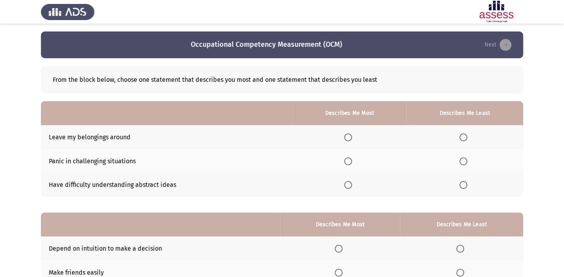
click at [352, 138] on span "Select an option" at bounding box center [348, 137] width 8 height 8
click at [352, 138] on input "Select an option" at bounding box center [348, 137] width 8 height 8
click at [464, 181] on span "Select an option" at bounding box center [463, 185] width 8 height 8
click at [464, 181] on input "Select an option" at bounding box center [463, 185] width 8 height 8
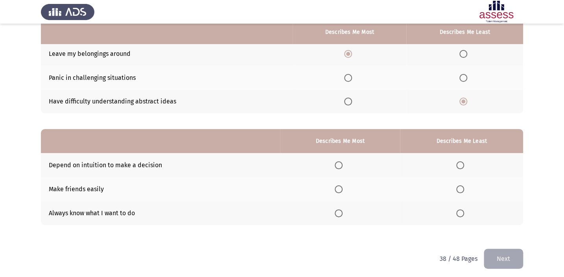
scroll to position [85, 0]
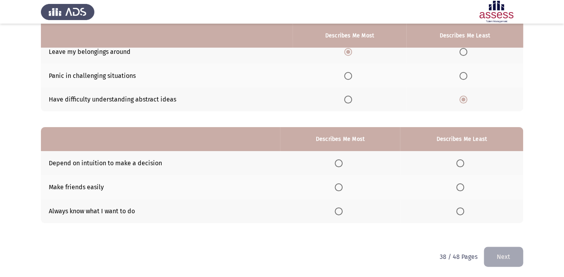
click at [344, 187] on label "Select an option" at bounding box center [340, 187] width 11 height 8
click at [343, 187] on input "Select an option" at bounding box center [339, 187] width 8 height 8
click at [466, 208] on label "Select an option" at bounding box center [461, 211] width 11 height 8
click at [464, 208] on input "Select an option" at bounding box center [460, 211] width 8 height 8
click at [505, 260] on button "Next" at bounding box center [503, 257] width 39 height 20
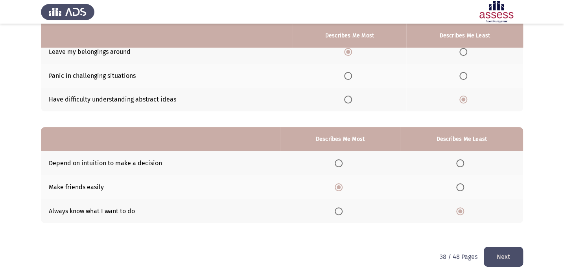
scroll to position [0, 0]
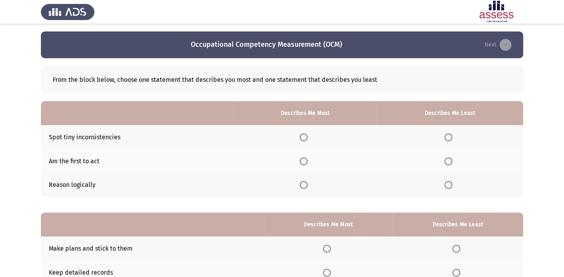
click at [303, 160] on span "Select an option" at bounding box center [304, 161] width 8 height 8
click at [303, 160] on input "Select an option" at bounding box center [304, 161] width 8 height 8
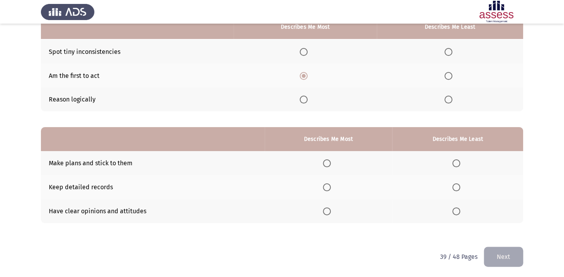
scroll to position [50, 0]
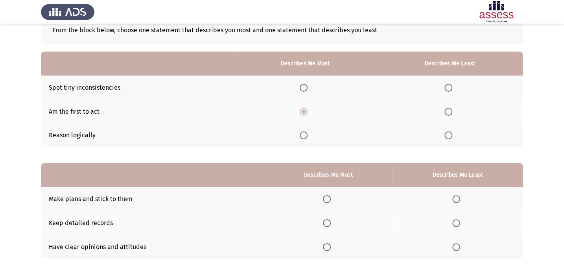
click at [449, 87] on span "Select an option" at bounding box center [448, 88] width 8 height 8
click at [449, 87] on input "Select an option" at bounding box center [448, 88] width 8 height 8
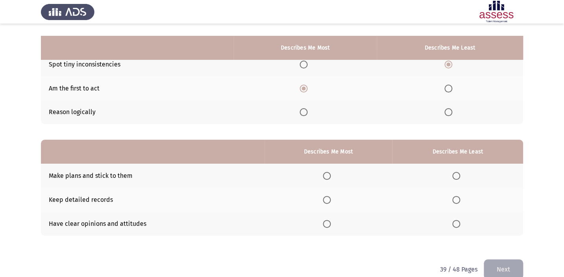
scroll to position [85, 0]
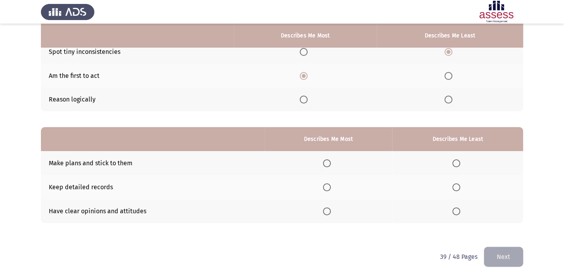
click at [326, 160] on span "Select an option" at bounding box center [327, 163] width 8 height 8
click at [326, 160] on input "Select an option" at bounding box center [327, 163] width 8 height 8
click at [459, 186] on span "Select an option" at bounding box center [456, 187] width 8 height 8
click at [459, 186] on input "Select an option" at bounding box center [456, 187] width 8 height 8
click at [485, 258] on button "Next" at bounding box center [503, 257] width 39 height 20
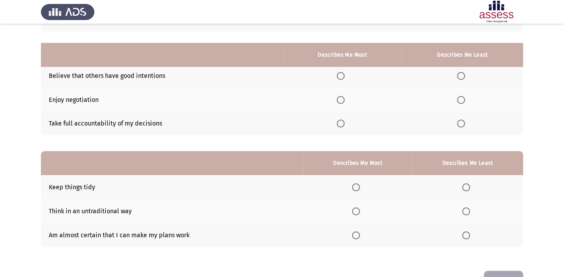
scroll to position [14, 0]
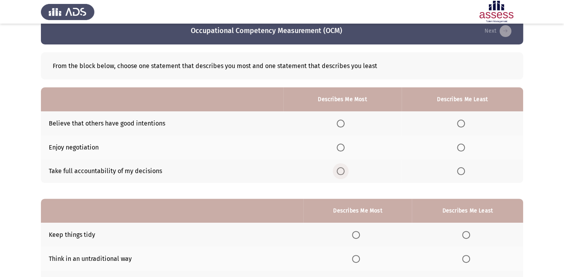
click at [342, 169] on span "Select an option" at bounding box center [341, 171] width 8 height 8
click at [342, 169] on input "Select an option" at bounding box center [341, 171] width 8 height 8
click at [459, 124] on span "Select an option" at bounding box center [461, 124] width 8 height 8
click at [459, 124] on input "Select an option" at bounding box center [461, 124] width 8 height 8
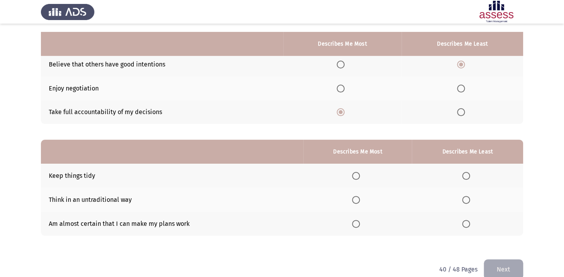
scroll to position [85, 0]
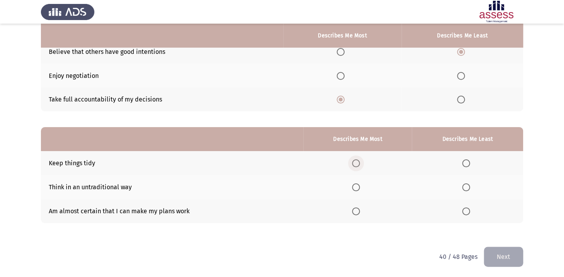
click at [358, 162] on span "Select an option" at bounding box center [356, 163] width 8 height 8
click at [358, 162] on input "Select an option" at bounding box center [356, 163] width 8 height 8
click at [466, 163] on span "Select an option" at bounding box center [466, 163] width 0 height 0
click at [466, 162] on input "Select an option" at bounding box center [466, 163] width 8 height 8
click at [354, 185] on span "Select an option" at bounding box center [356, 187] width 8 height 8
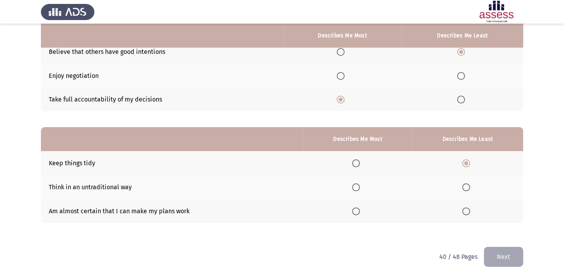
click at [354, 185] on input "Select an option" at bounding box center [356, 187] width 8 height 8
click at [504, 253] on button "Next" at bounding box center [503, 257] width 39 height 20
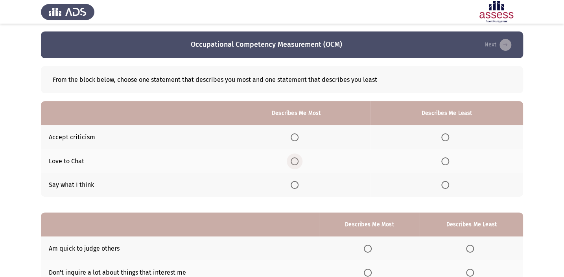
click at [293, 159] on span "Select an option" at bounding box center [295, 161] width 8 height 8
click at [293, 159] on input "Select an option" at bounding box center [295, 161] width 8 height 8
click at [448, 135] on span "Select an option" at bounding box center [445, 137] width 8 height 8
click at [448, 135] on input "Select an option" at bounding box center [445, 137] width 8 height 8
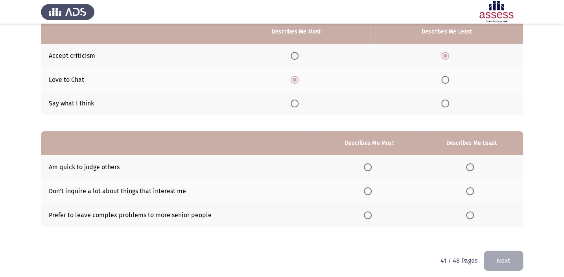
scroll to position [85, 0]
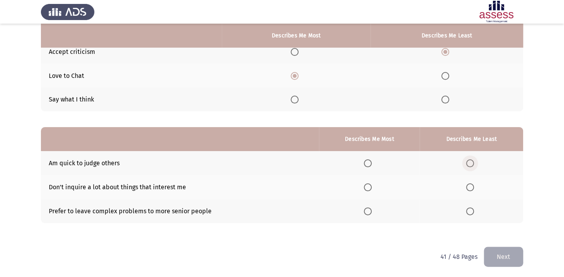
click at [470, 161] on span "Select an option" at bounding box center [470, 163] width 8 height 8
click at [470, 161] on input "Select an option" at bounding box center [470, 163] width 8 height 8
click at [365, 177] on th at bounding box center [369, 187] width 101 height 24
click at [367, 184] on span "Select an option" at bounding box center [368, 187] width 8 height 8
click at [367, 184] on input "Select an option" at bounding box center [368, 187] width 8 height 8
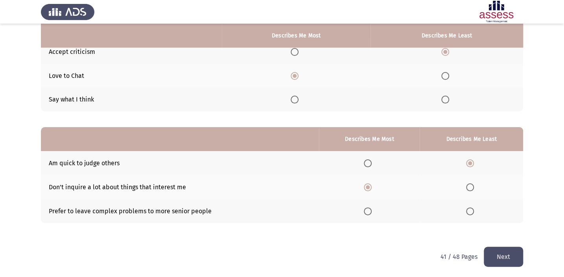
click at [499, 254] on button "Next" at bounding box center [503, 257] width 39 height 20
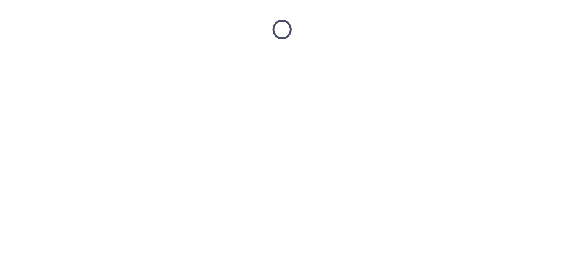
scroll to position [0, 0]
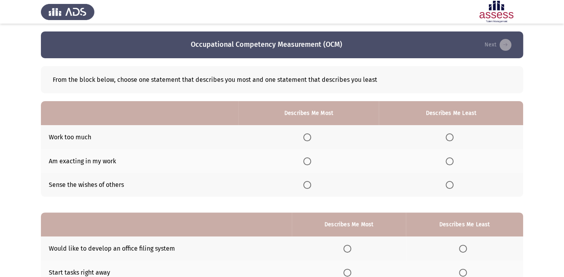
click at [311, 136] on span "Select an option" at bounding box center [307, 137] width 8 height 8
click at [311, 136] on input "Select an option" at bounding box center [307, 137] width 8 height 8
click at [448, 181] on span "Select an option" at bounding box center [450, 185] width 8 height 8
click at [448, 181] on input "Select an option" at bounding box center [450, 185] width 8 height 8
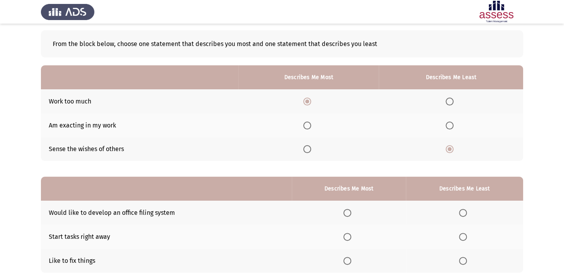
scroll to position [85, 0]
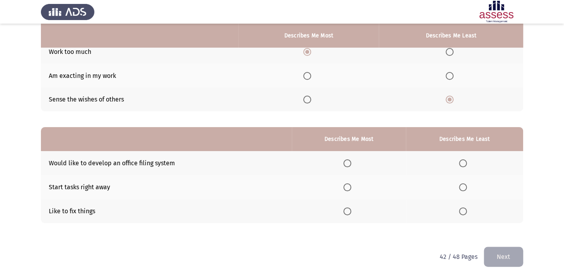
click at [346, 185] on span "Select an option" at bounding box center [347, 187] width 8 height 8
click at [346, 185] on input "Select an option" at bounding box center [347, 187] width 8 height 8
click at [466, 157] on th at bounding box center [464, 163] width 117 height 24
click at [466, 161] on span "Select an option" at bounding box center [463, 163] width 8 height 8
click at [466, 161] on input "Select an option" at bounding box center [463, 163] width 8 height 8
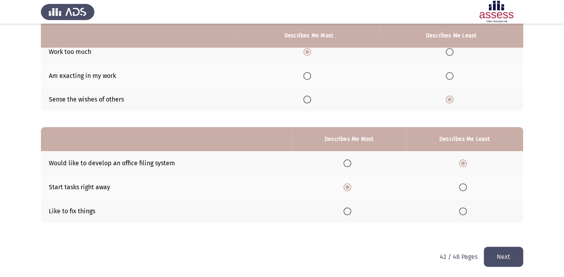
click at [508, 257] on button "Next" at bounding box center [503, 257] width 39 height 20
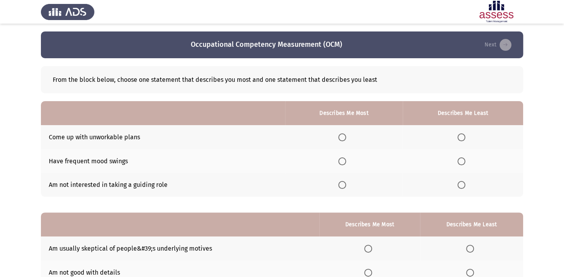
click at [346, 132] on th at bounding box center [344, 137] width 118 height 24
click at [343, 162] on span "Select an option" at bounding box center [342, 161] width 8 height 8
click at [343, 162] on input "Select an option" at bounding box center [342, 161] width 8 height 8
click at [467, 186] on label "Select an option" at bounding box center [462, 185] width 11 height 8
click at [465, 186] on input "Select an option" at bounding box center [461, 185] width 8 height 8
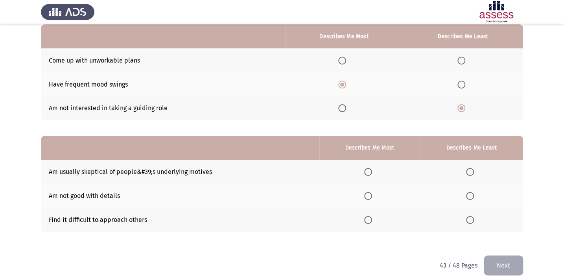
scroll to position [85, 0]
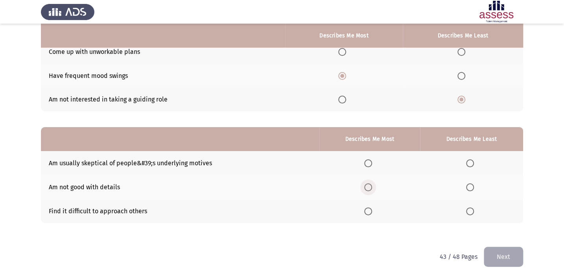
click at [369, 184] on span "Select an option" at bounding box center [368, 187] width 8 height 8
click at [369, 184] on input "Select an option" at bounding box center [368, 187] width 8 height 8
click at [472, 208] on span "Select an option" at bounding box center [470, 211] width 8 height 8
click at [472, 208] on input "Select an option" at bounding box center [470, 211] width 8 height 8
click at [493, 258] on button "Next" at bounding box center [503, 257] width 39 height 20
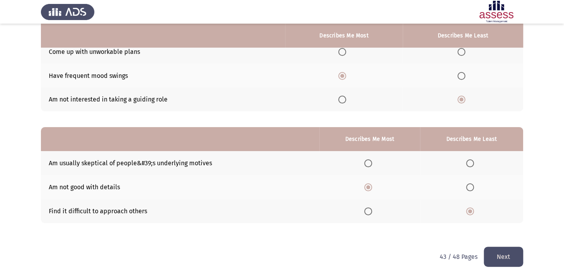
scroll to position [0, 0]
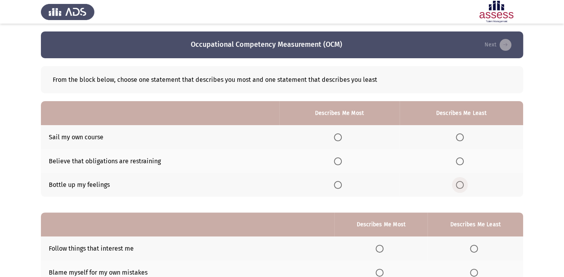
click at [462, 186] on span "Select an option" at bounding box center [460, 185] width 8 height 8
click at [462, 186] on input "Select an option" at bounding box center [460, 185] width 8 height 8
click at [342, 137] on span "Select an option" at bounding box center [338, 137] width 8 height 8
click at [342, 137] on input "Select an option" at bounding box center [338, 137] width 8 height 8
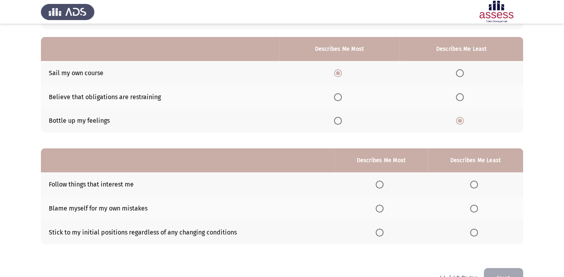
scroll to position [71, 0]
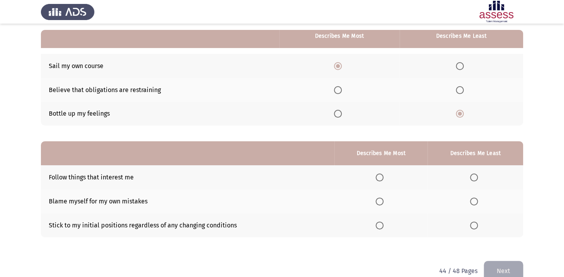
click at [381, 177] on span "Select an option" at bounding box center [380, 177] width 8 height 8
click at [381, 177] on input "Select an option" at bounding box center [380, 177] width 8 height 8
click at [474, 200] on span "Select an option" at bounding box center [474, 201] width 8 height 8
click at [474, 200] on input "Select an option" at bounding box center [474, 201] width 8 height 8
click at [509, 267] on button "Next" at bounding box center [503, 271] width 39 height 20
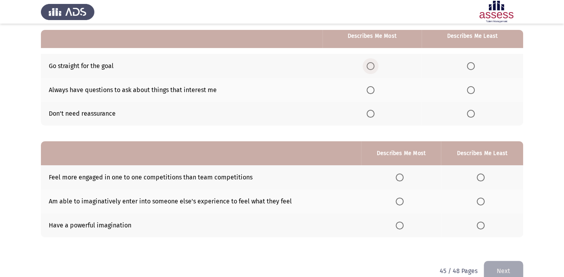
click at [369, 66] on span "Select an option" at bounding box center [371, 66] width 8 height 8
click at [369, 66] on input "Select an option" at bounding box center [371, 66] width 8 height 8
click at [473, 113] on span "Select an option" at bounding box center [471, 114] width 8 height 8
click at [473, 113] on input "Select an option" at bounding box center [471, 114] width 8 height 8
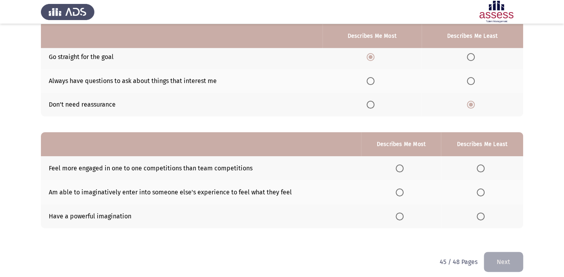
scroll to position [85, 0]
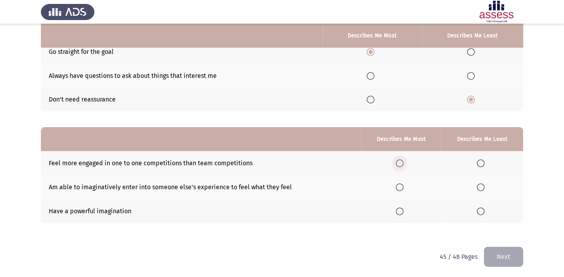
click at [405, 161] on label "Select an option" at bounding box center [401, 163] width 11 height 8
click at [404, 161] on input "Select an option" at bounding box center [400, 163] width 8 height 8
click at [480, 183] on span "Select an option" at bounding box center [481, 187] width 8 height 8
click at [480, 183] on input "Select an option" at bounding box center [481, 187] width 8 height 8
click at [480, 207] on span "Select an option" at bounding box center [481, 211] width 8 height 8
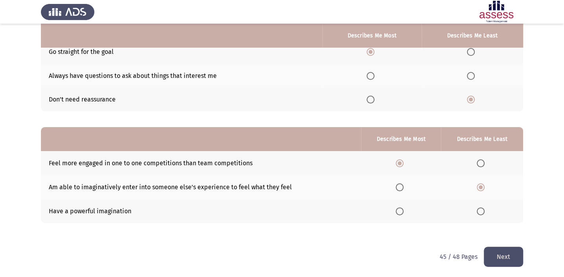
click at [480, 207] on input "Select an option" at bounding box center [481, 211] width 8 height 8
click at [503, 259] on button "Next" at bounding box center [503, 257] width 39 height 20
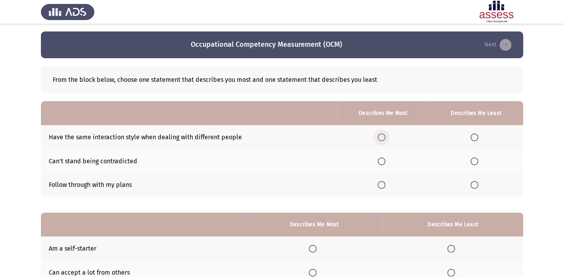
click at [385, 139] on span "Select an option" at bounding box center [382, 137] width 8 height 8
click at [385, 139] on input "Select an option" at bounding box center [382, 137] width 8 height 8
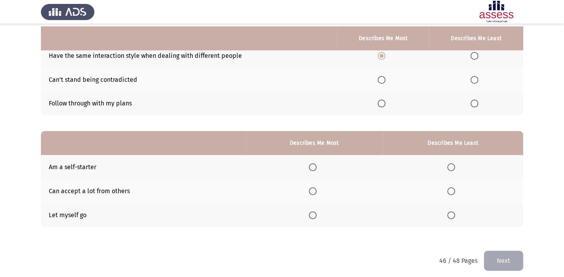
scroll to position [85, 0]
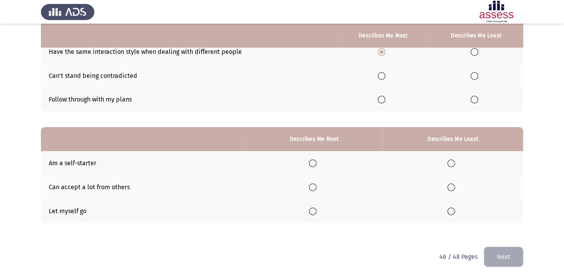
click at [323, 153] on th at bounding box center [314, 163] width 137 height 24
click at [319, 155] on th at bounding box center [314, 163] width 137 height 24
click at [315, 161] on span "Select an option" at bounding box center [313, 163] width 8 height 8
click at [315, 161] on input "Select an option" at bounding box center [313, 163] width 8 height 8
click at [453, 185] on span "Select an option" at bounding box center [451, 187] width 8 height 8
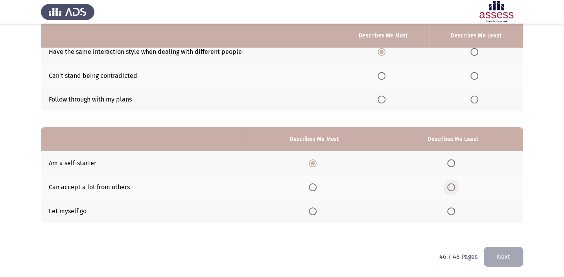
click at [453, 185] on input "Select an option" at bounding box center [451, 187] width 8 height 8
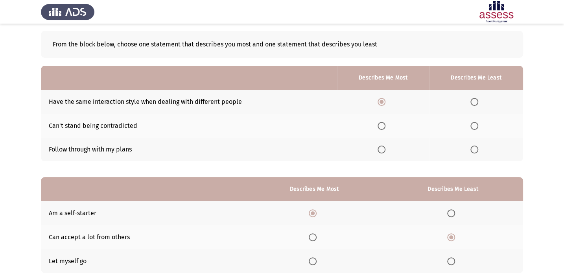
scroll to position [14, 0]
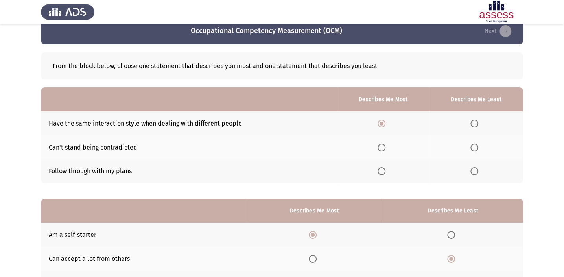
click at [475, 148] on span "Select an option" at bounding box center [474, 148] width 8 height 8
click at [475, 148] on input "Select an option" at bounding box center [474, 148] width 8 height 8
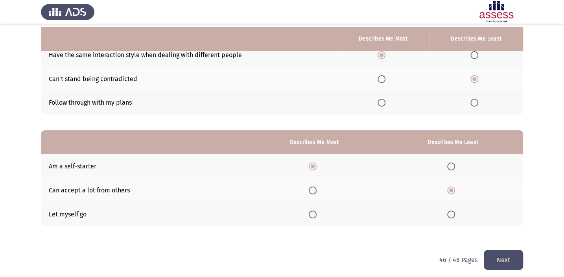
scroll to position [85, 0]
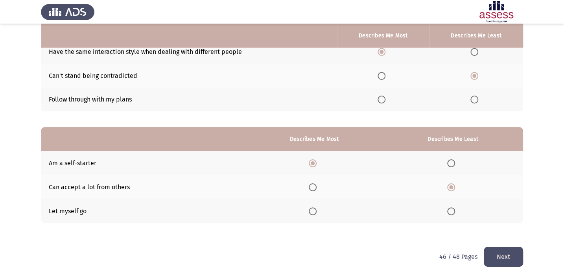
click at [504, 252] on button "Next" at bounding box center [503, 257] width 39 height 20
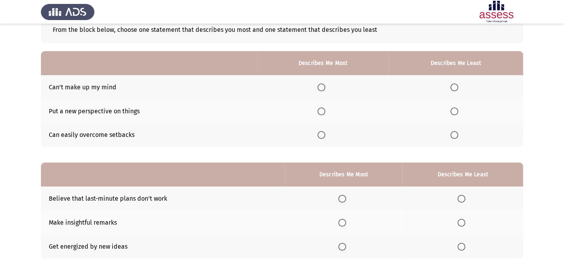
scroll to position [50, 0]
click at [454, 133] on span "Select an option" at bounding box center [454, 135] width 8 height 8
click at [454, 133] on input "Select an option" at bounding box center [454, 135] width 8 height 8
click at [324, 112] on span "Select an option" at bounding box center [321, 112] width 8 height 8
click at [324, 112] on input "Select an option" at bounding box center [321, 112] width 8 height 8
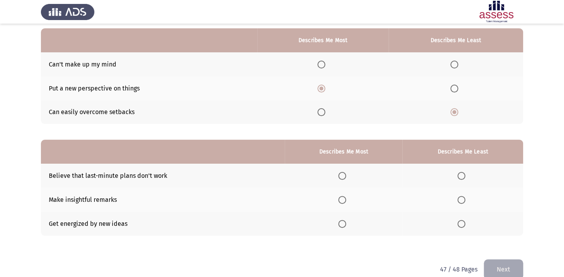
scroll to position [85, 0]
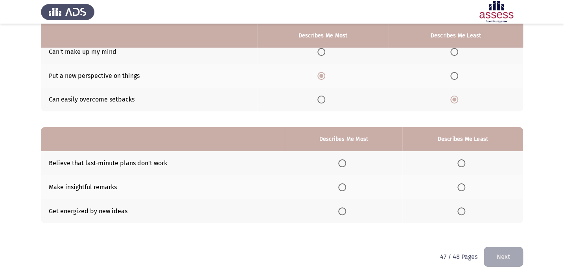
click at [344, 167] on th at bounding box center [344, 163] width 118 height 24
click at [344, 161] on span "Select an option" at bounding box center [342, 163] width 8 height 8
click at [344, 161] on input "Select an option" at bounding box center [342, 163] width 8 height 8
click at [464, 161] on span "Select an option" at bounding box center [461, 163] width 8 height 8
click at [464, 161] on input "Select an option" at bounding box center [461, 163] width 8 height 8
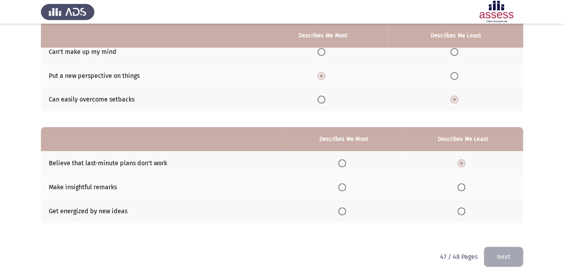
click at [343, 211] on span "Select an option" at bounding box center [342, 211] width 8 height 8
click at [343, 211] on input "Select an option" at bounding box center [342, 211] width 8 height 8
click at [513, 259] on button "Next" at bounding box center [503, 257] width 39 height 20
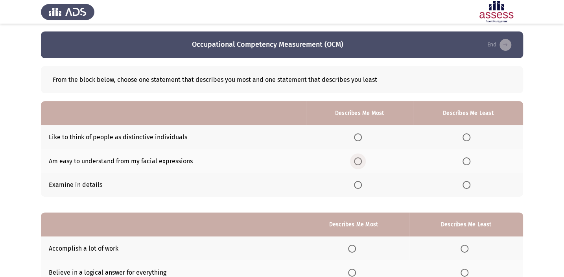
click at [360, 161] on span "Select an option" at bounding box center [358, 161] width 8 height 8
click at [360, 161] on input "Select an option" at bounding box center [358, 161] width 8 height 8
click at [468, 186] on span "Select an option" at bounding box center [467, 185] width 8 height 8
click at [468, 186] on input "Select an option" at bounding box center [467, 185] width 8 height 8
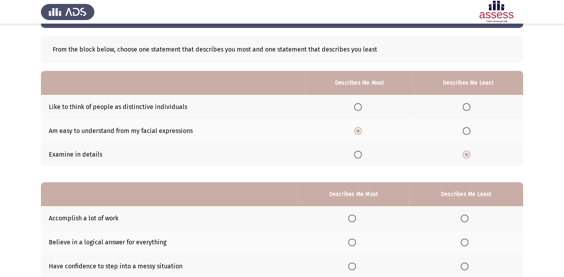
scroll to position [71, 0]
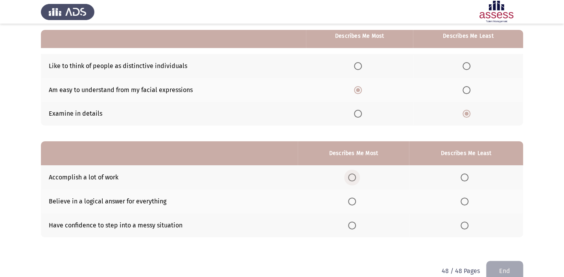
click at [350, 173] on span "Select an option" at bounding box center [352, 177] width 8 height 8
click at [350, 173] on input "Select an option" at bounding box center [352, 177] width 8 height 8
click at [470, 227] on label "Select an option" at bounding box center [466, 225] width 11 height 8
click at [468, 227] on input "Select an option" at bounding box center [465, 225] width 8 height 8
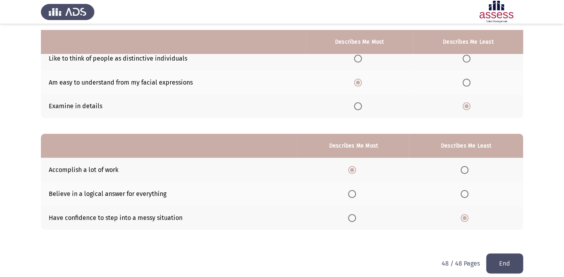
scroll to position [85, 0]
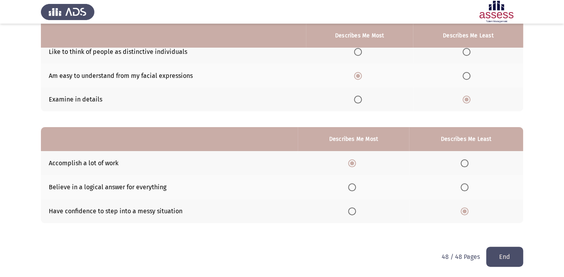
click at [509, 260] on button "End" at bounding box center [504, 257] width 37 height 20
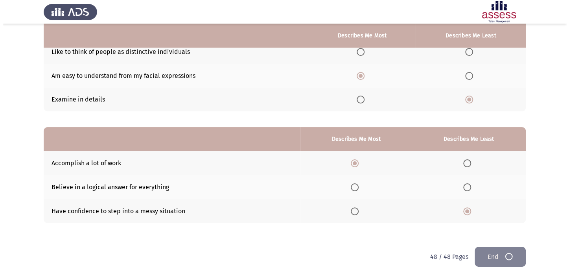
scroll to position [0, 0]
